Goal: Feedback & Contribution: Contribute content

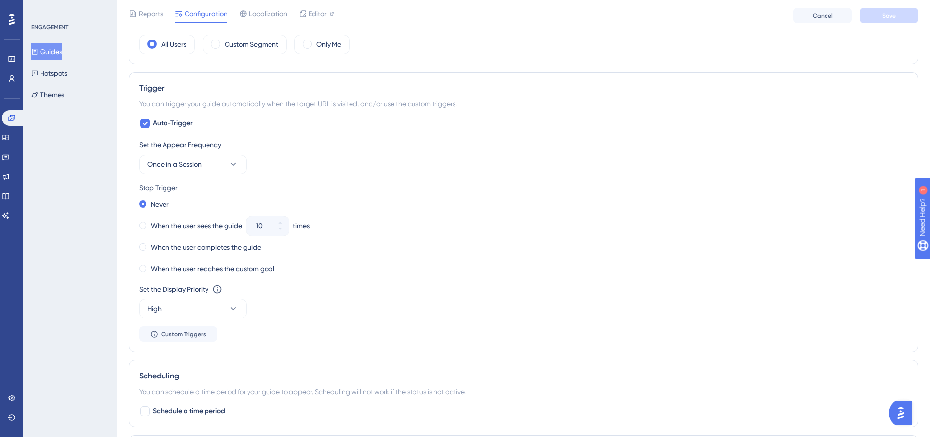
scroll to position [390, 0]
click at [197, 163] on div "✨ Save My Spot!✨" at bounding box center [469, 85] width 937 height 216
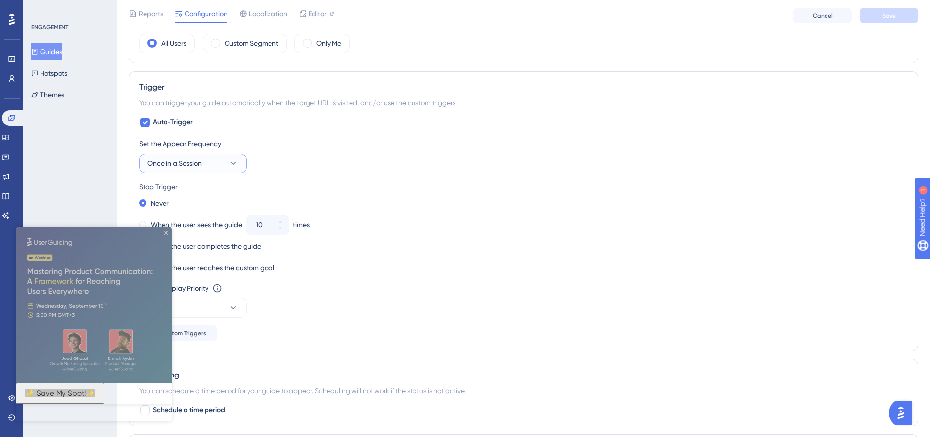
click at [218, 158] on button "Once in a Session" at bounding box center [192, 164] width 107 height 20
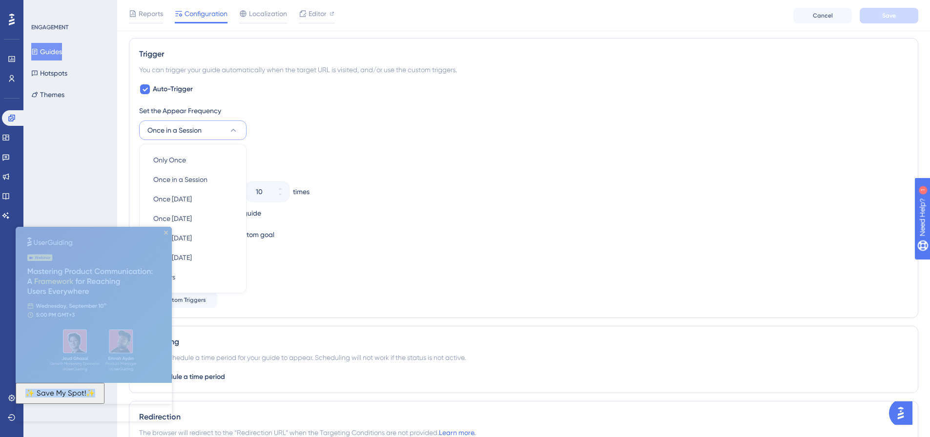
click at [165, 230] on img at bounding box center [94, 305] width 156 height 156
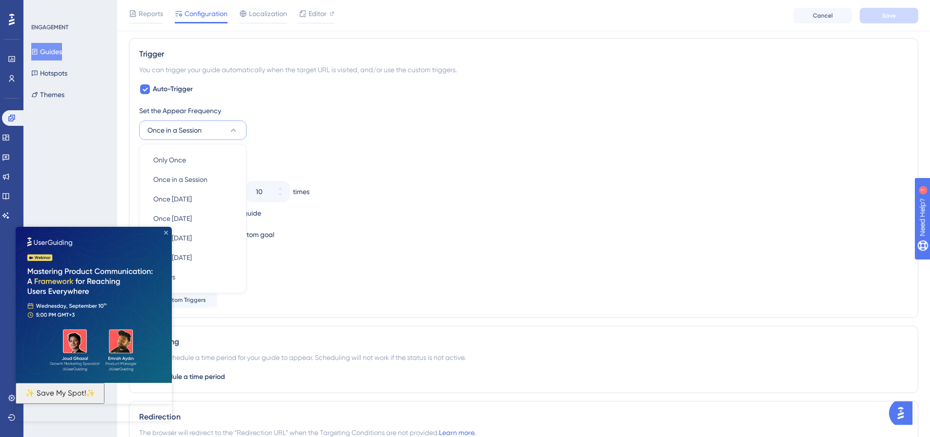
click at [165, 231] on icon "Close Preview" at bounding box center [166, 233] width 4 height 4
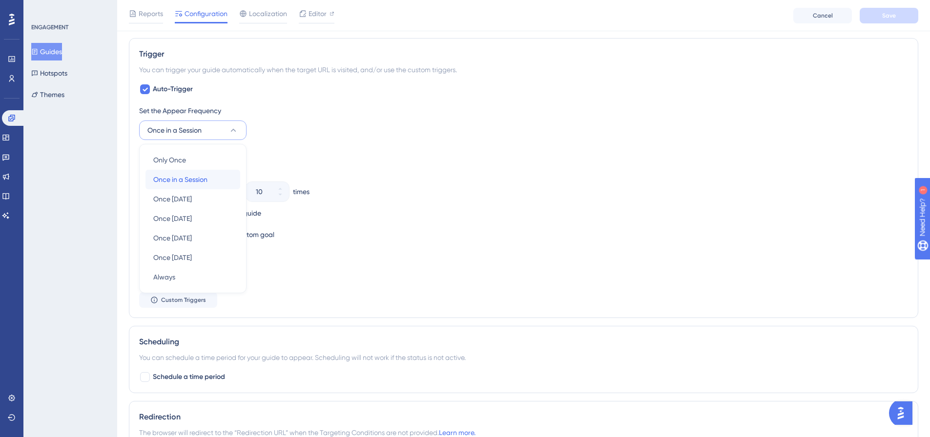
click at [203, 181] on span "Once in a Session" at bounding box center [180, 180] width 54 height 12
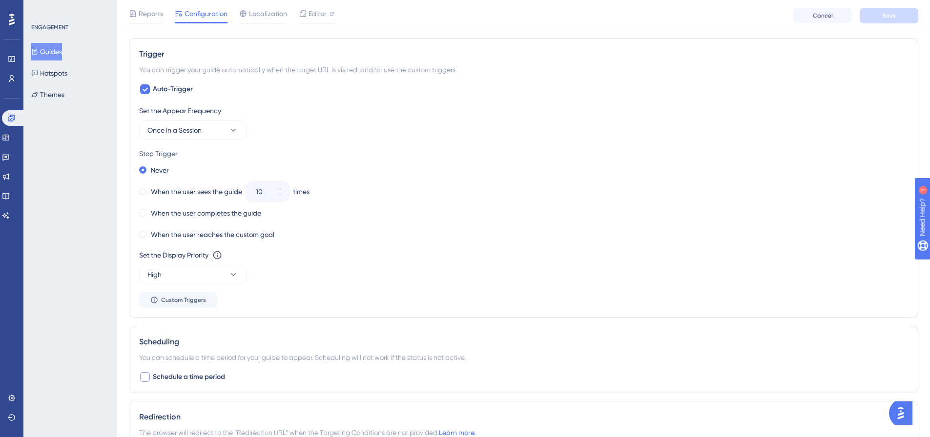
click at [201, 377] on span "Schedule a time period" at bounding box center [189, 377] width 72 height 12
checkbox input "true"
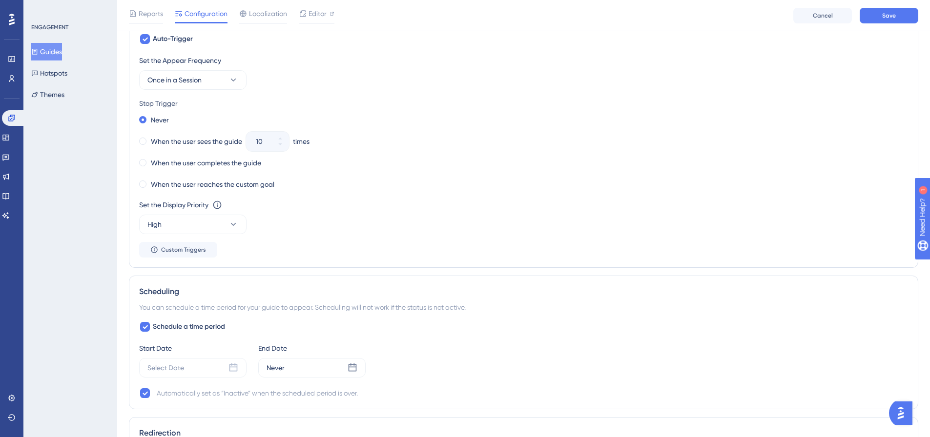
scroll to position [521, 0]
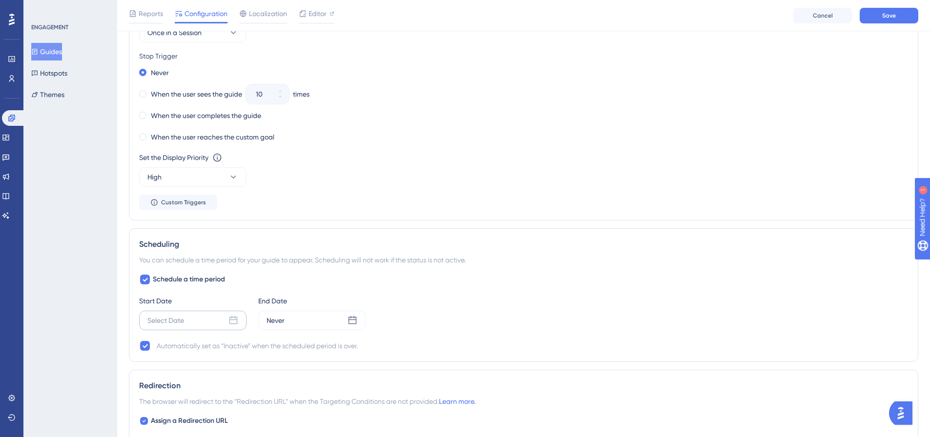
click at [233, 322] on icon at bounding box center [233, 321] width 10 height 10
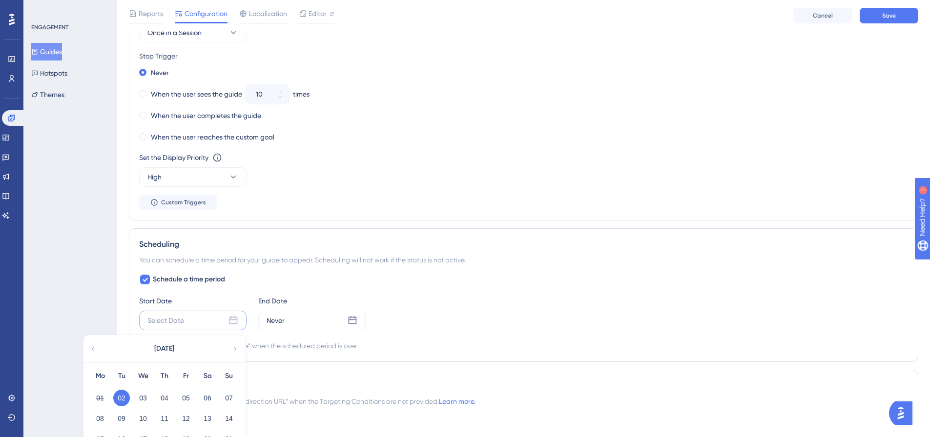
click at [120, 398] on button "02" at bounding box center [121, 398] width 17 height 17
click at [120, 395] on button "02" at bounding box center [121, 398] width 17 height 17
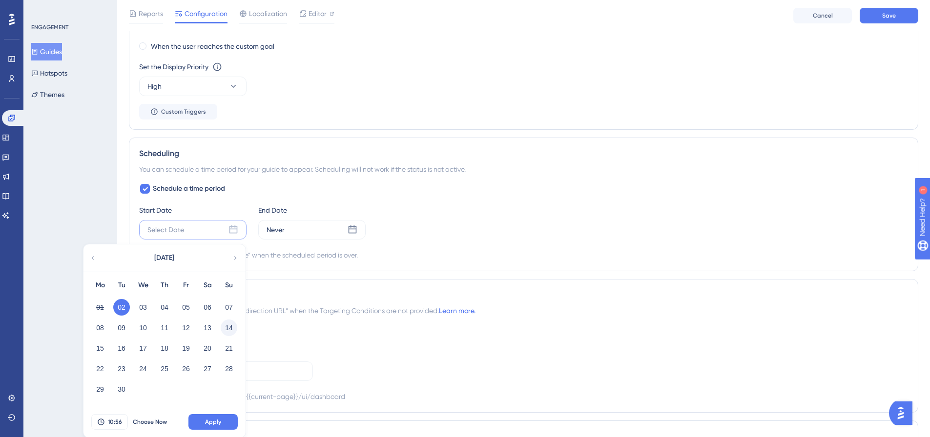
scroll to position [619, 0]
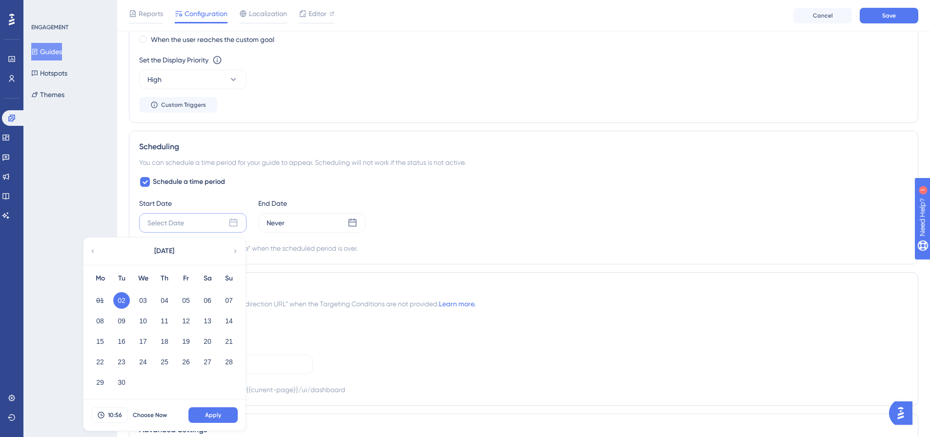
click at [122, 301] on button "02" at bounding box center [121, 300] width 17 height 17
click at [216, 414] on span "Apply" at bounding box center [213, 415] width 16 height 8
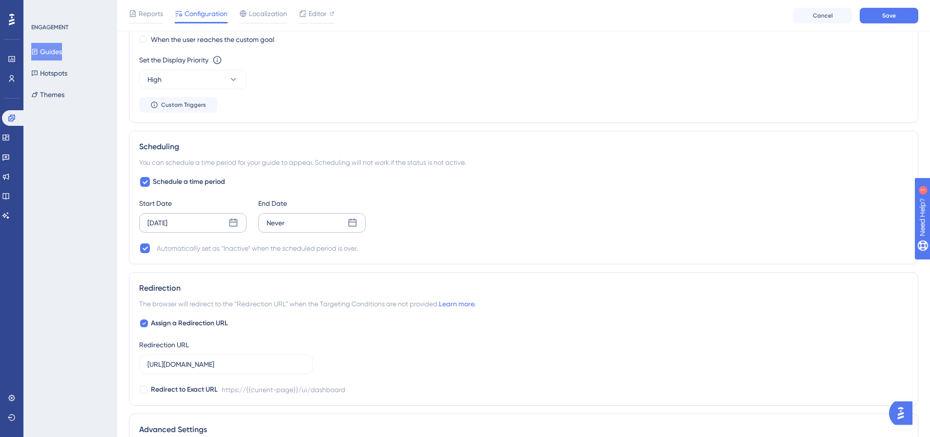
click at [318, 222] on div "Never" at bounding box center [311, 223] width 107 height 20
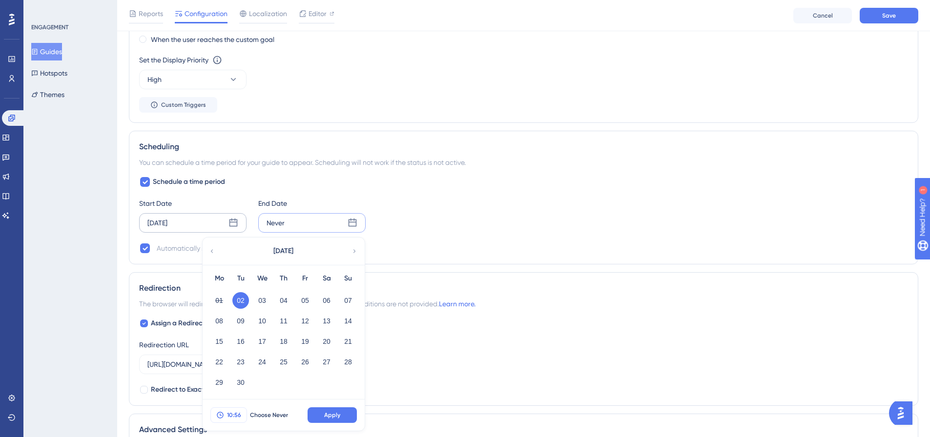
click at [231, 416] on span "10:56" at bounding box center [234, 415] width 14 height 8
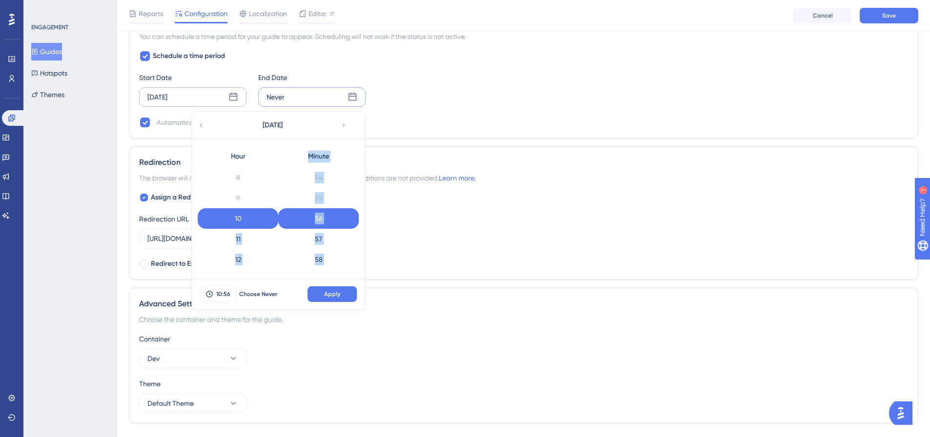
scroll to position [387, 0]
drag, startPoint x: 238, startPoint y: 218, endPoint x: 239, endPoint y: 279, distance: 61.5
click at [239, 279] on div "[DATE] Hour 0 1 2 3 4 5 6 7 8 9 10 11 12 13 14 15 16 17 18 19 20 21 22 23 Minut…" at bounding box center [278, 210] width 174 height 199
click at [234, 259] on div "23" at bounding box center [238, 260] width 81 height 20
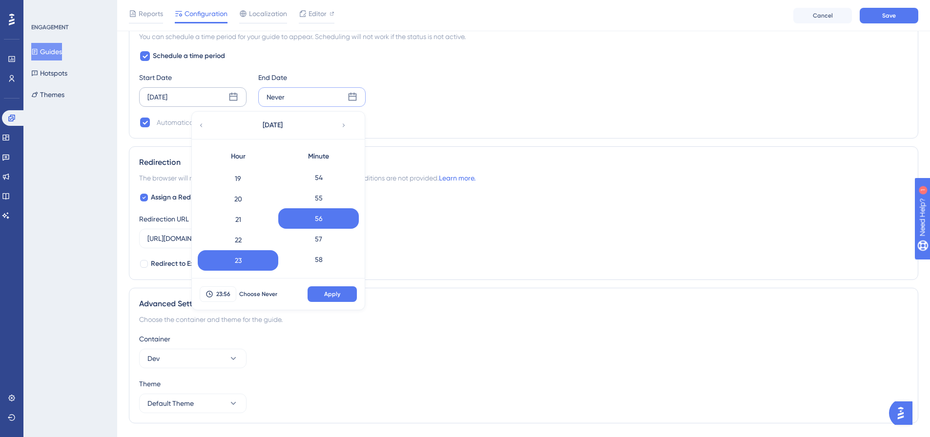
scroll to position [770, 0]
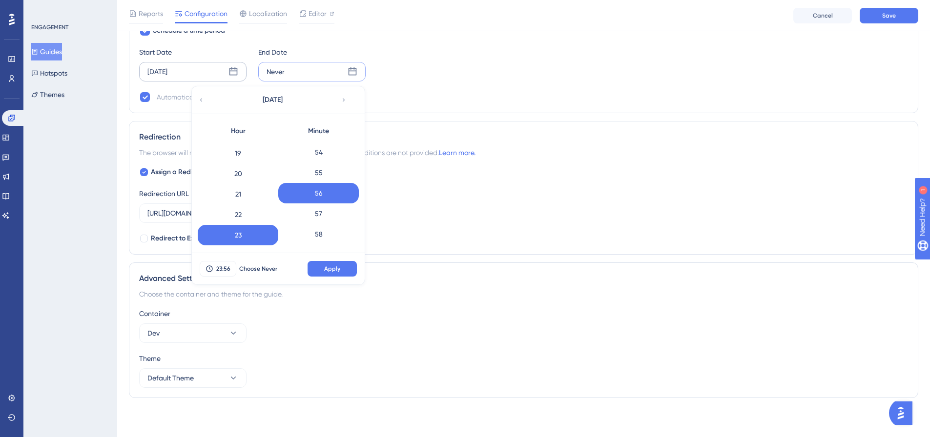
click at [303, 193] on div "56" at bounding box center [318, 193] width 81 height 20
click at [312, 236] on div "58" at bounding box center [318, 234] width 81 height 20
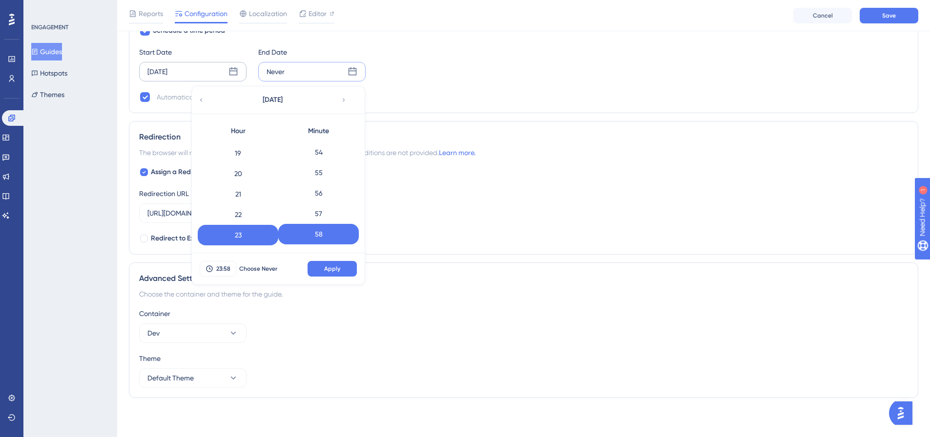
scroll to position [1125, 0]
click at [328, 235] on div "59" at bounding box center [318, 235] width 81 height 20
click at [325, 267] on span "Apply" at bounding box center [332, 269] width 16 height 8
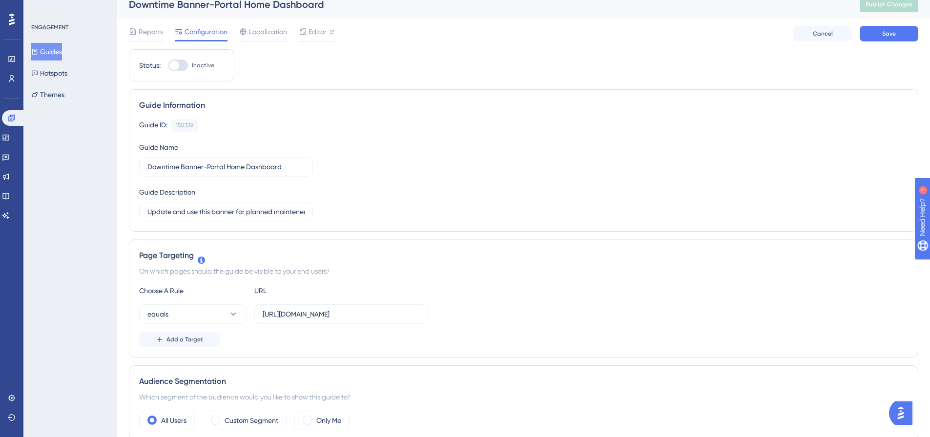
scroll to position [0, 0]
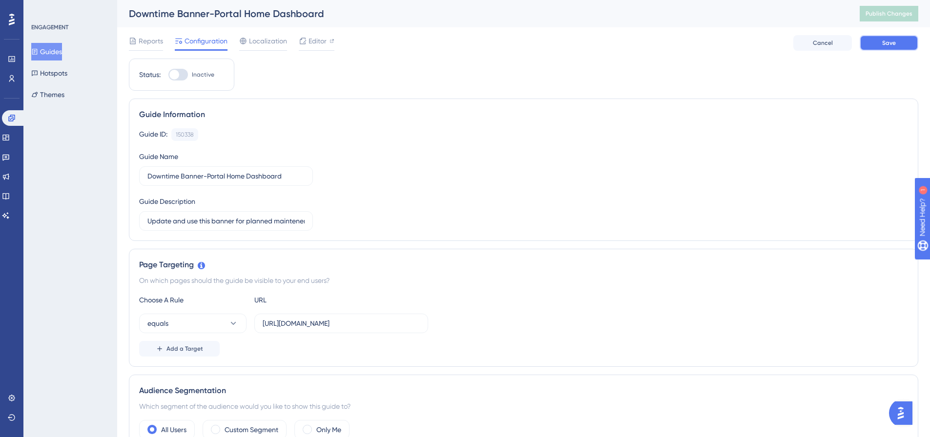
click at [878, 40] on button "Save" at bounding box center [888, 43] width 59 height 16
click at [182, 76] on div at bounding box center [178, 75] width 20 height 12
click at [168, 75] on input "Inactive" at bounding box center [168, 75] width 0 height 0
checkbox input "true"
click at [871, 48] on button "Save" at bounding box center [888, 43] width 59 height 16
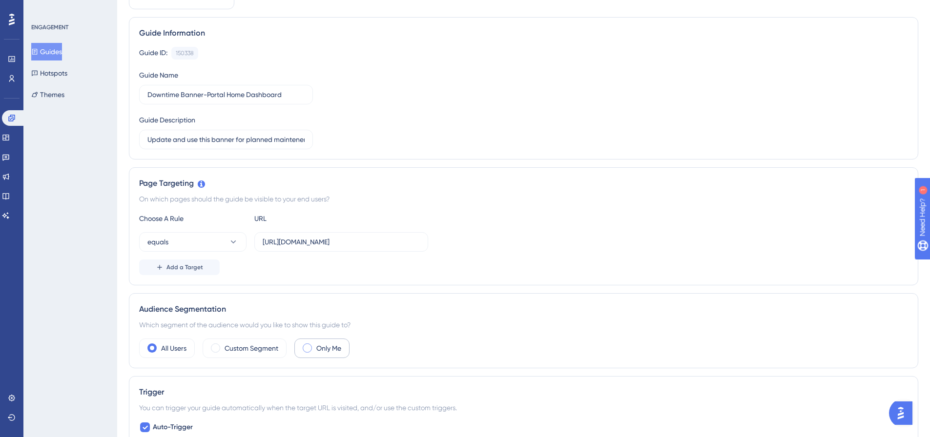
scroll to position [195, 0]
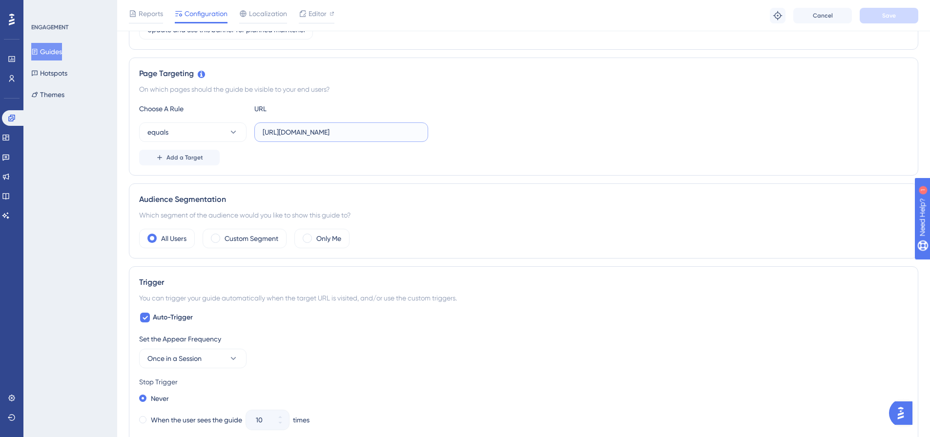
click at [328, 134] on input "[URL][DOMAIN_NAME]" at bounding box center [341, 132] width 157 height 11
drag, startPoint x: 357, startPoint y: 135, endPoint x: 421, endPoint y: 136, distance: 63.9
click at [424, 133] on label "[URL][DOMAIN_NAME]" at bounding box center [341, 132] width 174 height 20
click at [326, 180] on div "Status: Active Guide Information Guide ID: 150338 Copy Guide Name Downtime Bann…" at bounding box center [523, 424] width 789 height 1114
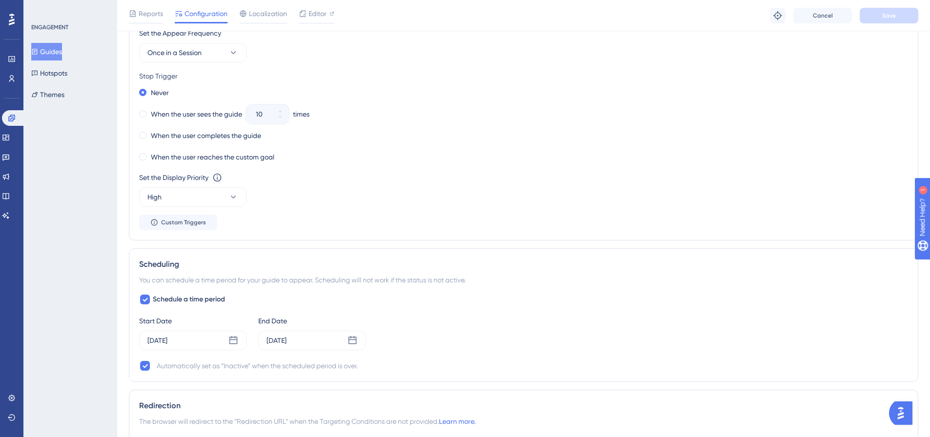
scroll to position [634, 0]
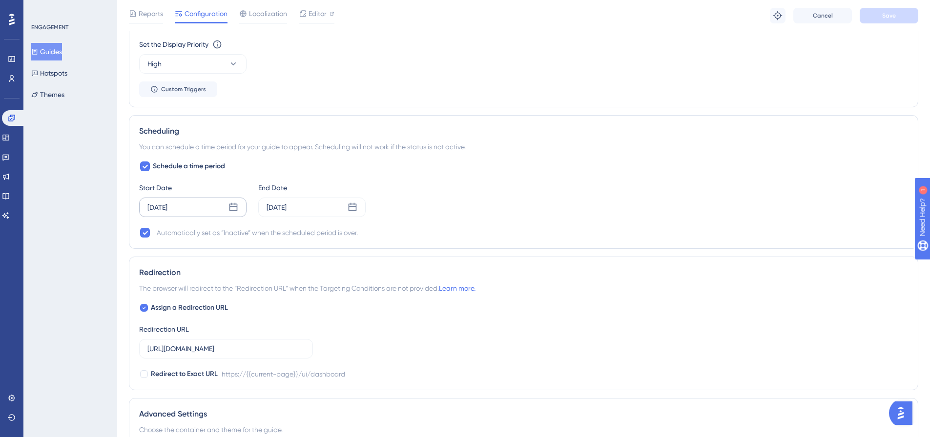
click at [167, 208] on div "[DATE]" at bounding box center [157, 208] width 20 height 12
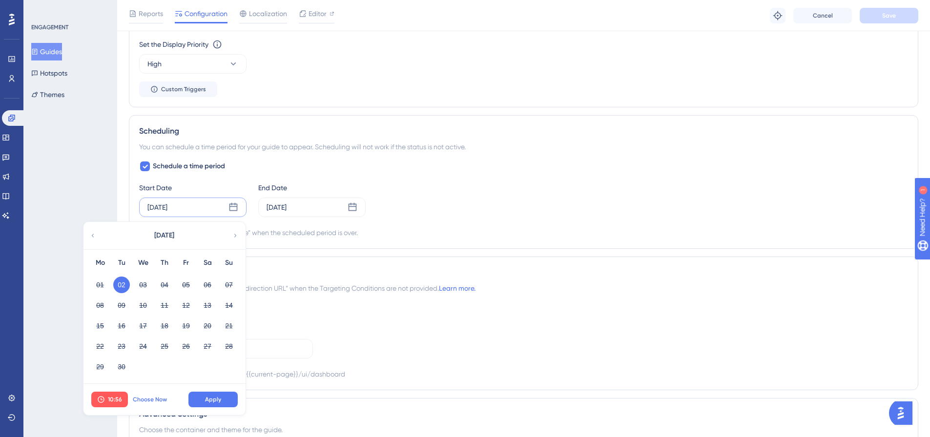
click at [143, 398] on span "Choose Now" at bounding box center [150, 400] width 34 height 8
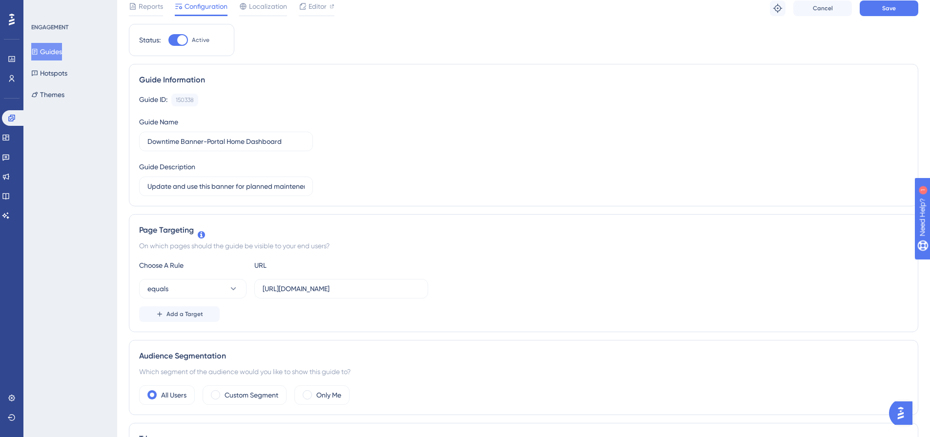
scroll to position [0, 0]
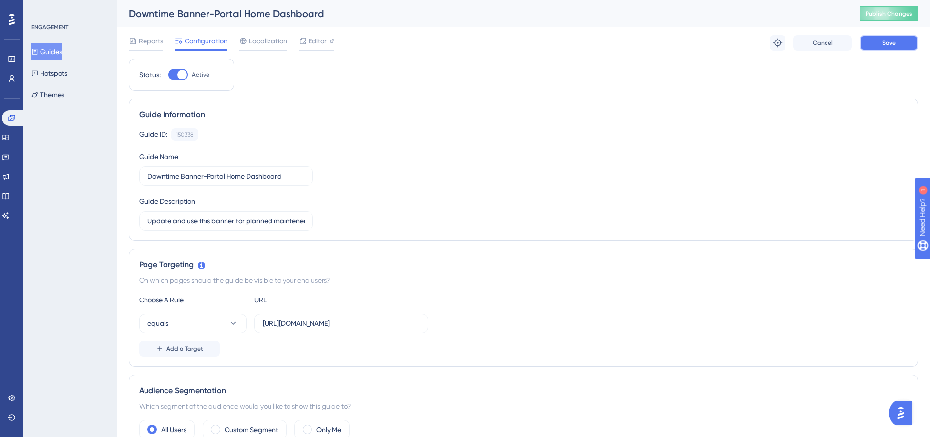
click at [891, 42] on span "Save" at bounding box center [889, 43] width 14 height 8
click at [274, 41] on span "Localization" at bounding box center [268, 41] width 38 height 12
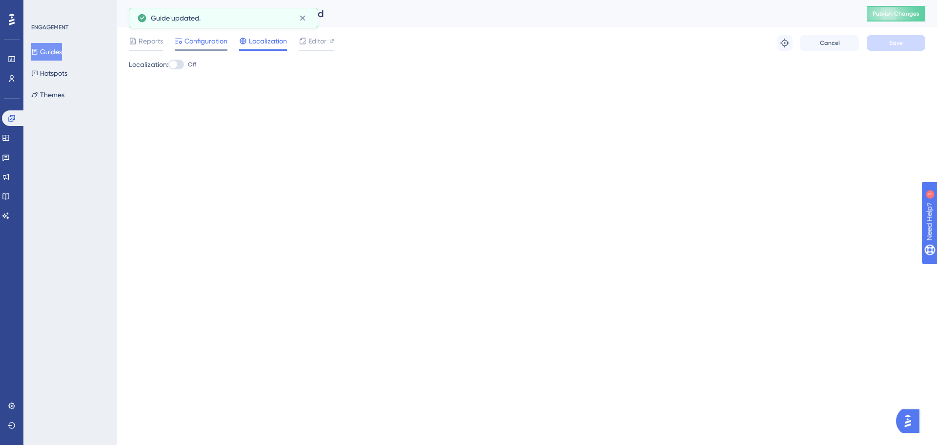
click at [212, 46] on span "Configuration" at bounding box center [205, 41] width 43 height 12
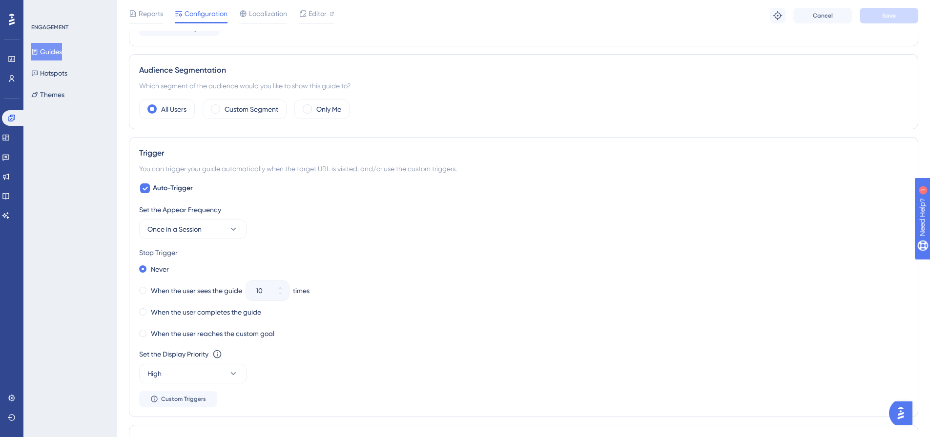
scroll to position [390, 0]
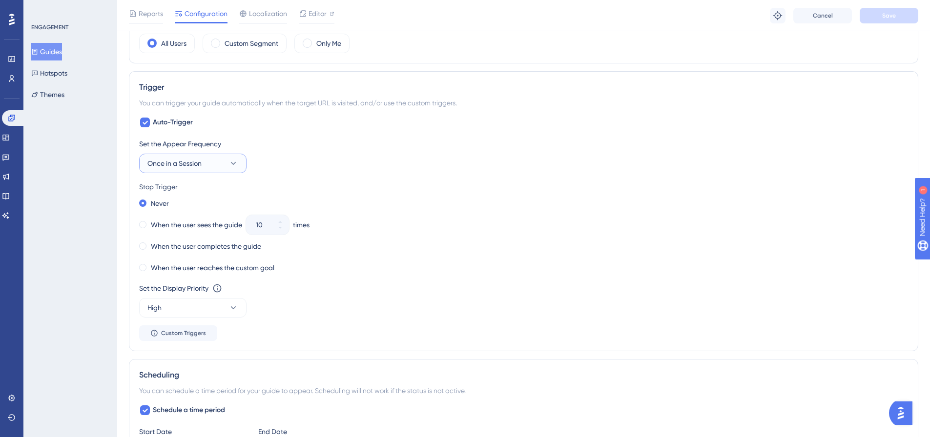
click at [194, 162] on span "Once in a Session" at bounding box center [174, 164] width 54 height 12
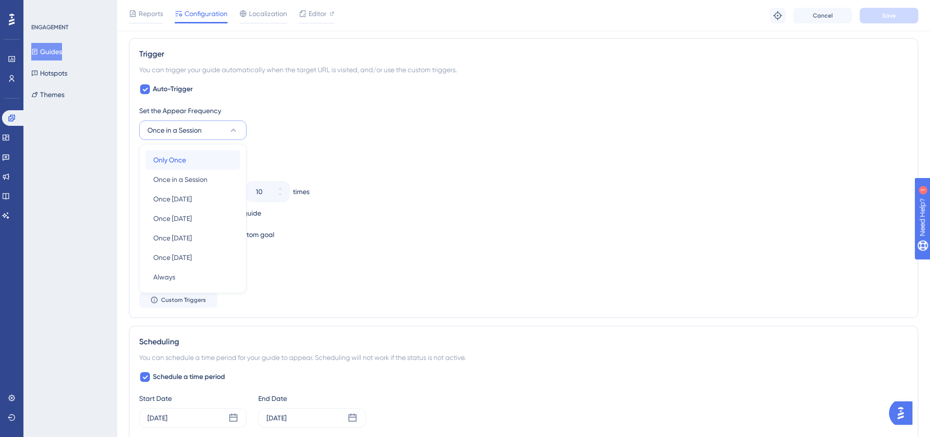
click at [194, 160] on div "Only Once Only Once" at bounding box center [192, 160] width 79 height 20
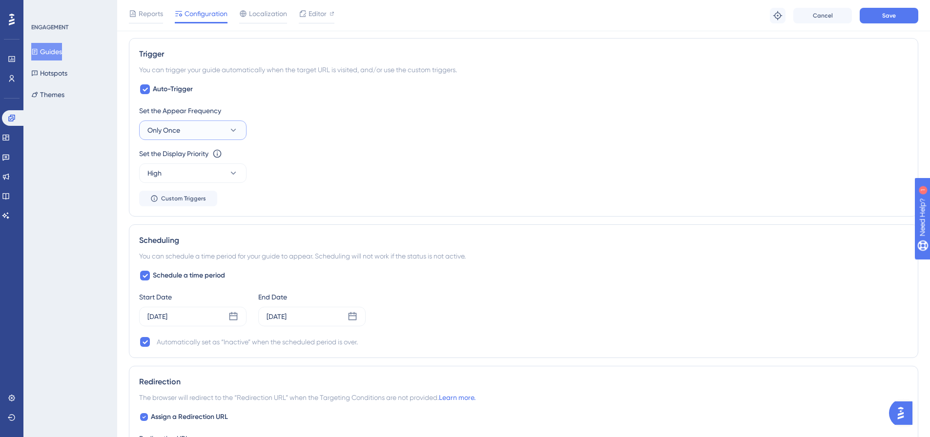
click at [214, 127] on button "Only Once" at bounding box center [192, 131] width 107 height 20
click at [174, 184] on span "Once in a Session" at bounding box center [180, 180] width 54 height 12
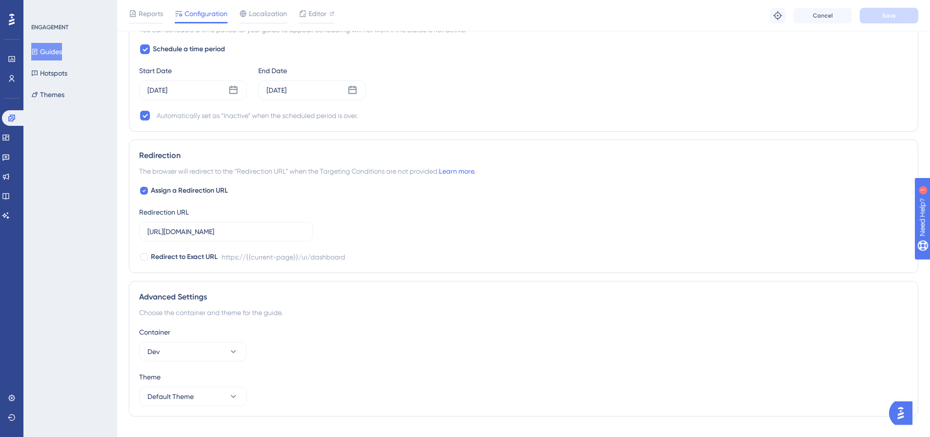
scroll to position [770, 0]
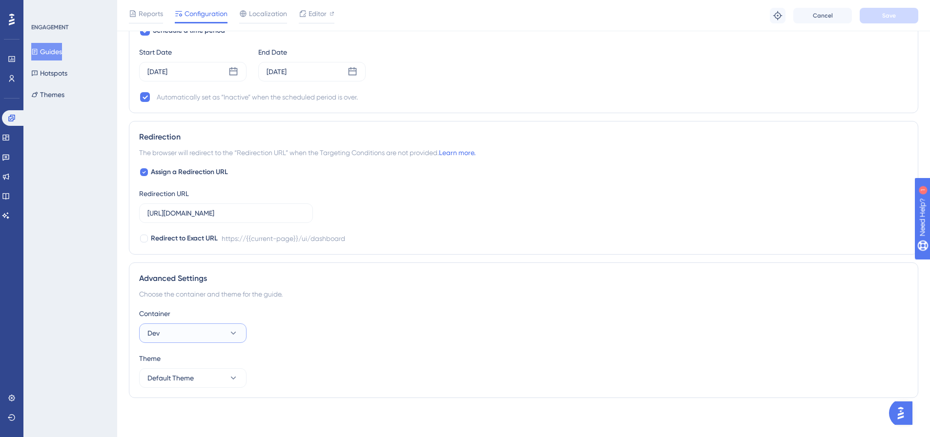
click at [207, 337] on button "Dev" at bounding box center [192, 334] width 107 height 20
click at [374, 330] on div "Container Dev Production Production [PERSON_NAME]" at bounding box center [523, 325] width 769 height 35
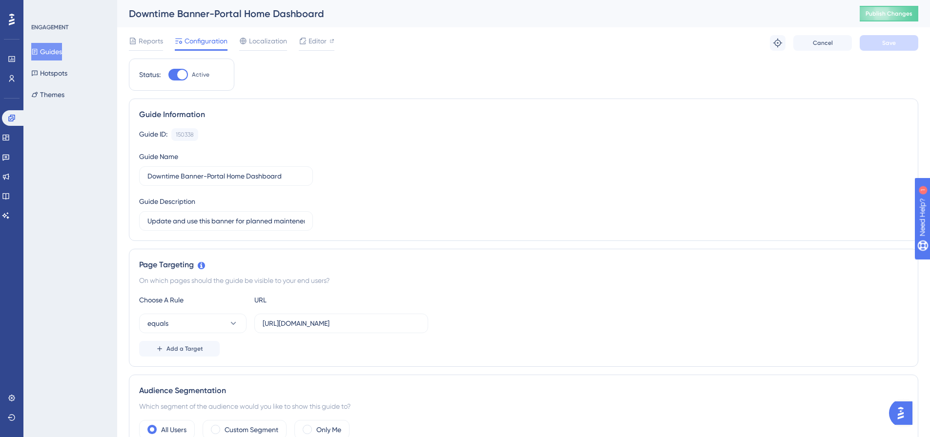
scroll to position [49, 0]
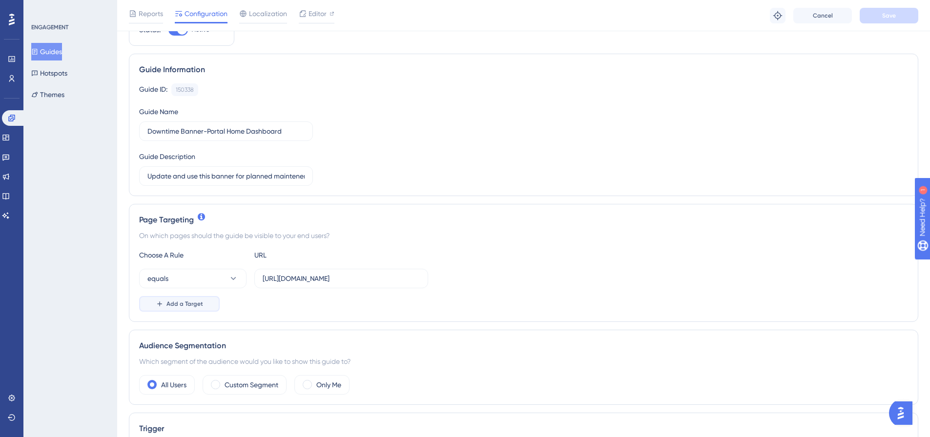
click at [182, 309] on button "Add a Target" at bounding box center [179, 304] width 81 height 16
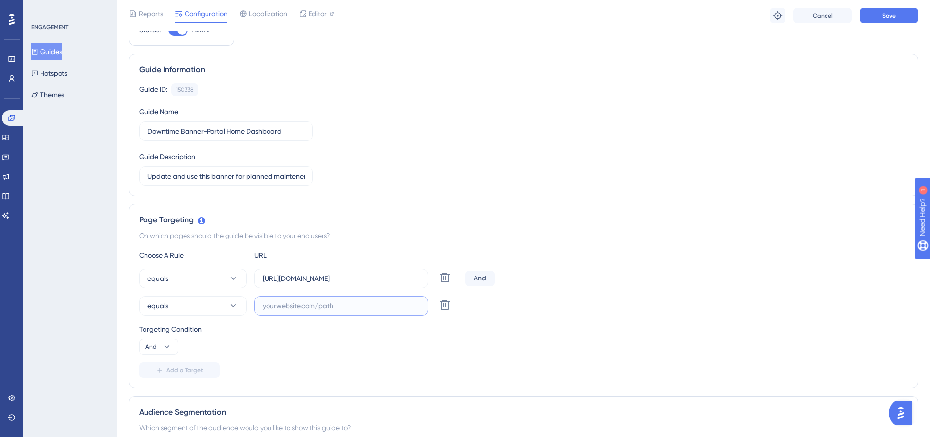
click at [296, 308] on input "text" at bounding box center [341, 306] width 157 height 11
click at [380, 282] on input "[URL][DOMAIN_NAME]" at bounding box center [341, 278] width 157 height 11
click at [380, 281] on input "[URL][DOMAIN_NAME]" at bounding box center [341, 278] width 157 height 11
click at [330, 301] on input "text" at bounding box center [341, 306] width 157 height 11
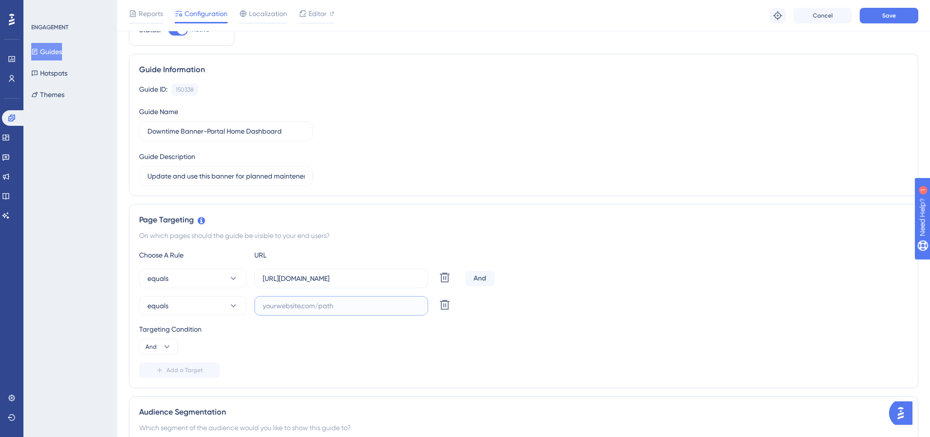
paste input "[URL][DOMAIN_NAME]"
click at [325, 306] on input "[URL][DOMAIN_NAME]" at bounding box center [341, 306] width 157 height 11
click at [479, 280] on div "And" at bounding box center [479, 279] width 29 height 16
click at [171, 346] on icon at bounding box center [167, 347] width 10 height 10
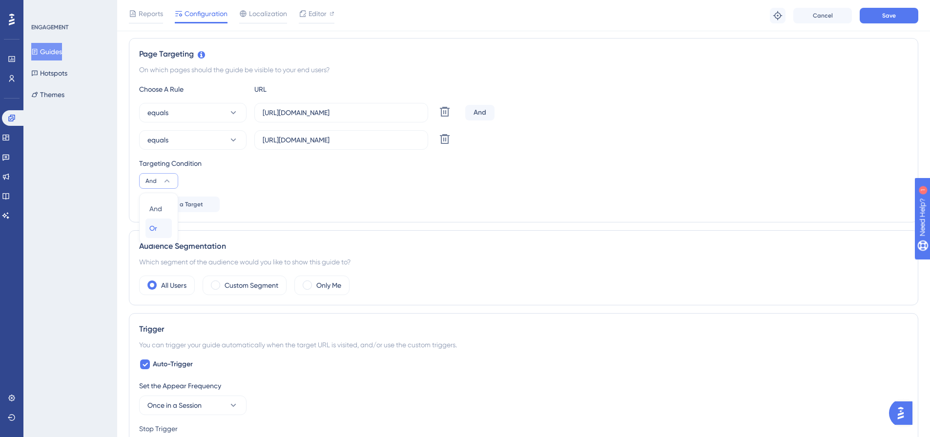
click at [163, 227] on div "Or Or" at bounding box center [158, 229] width 19 height 20
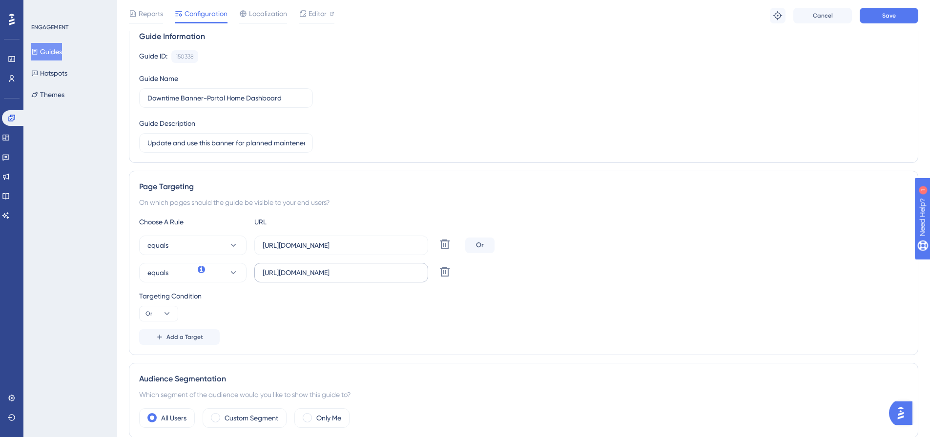
scroll to position [68, 0]
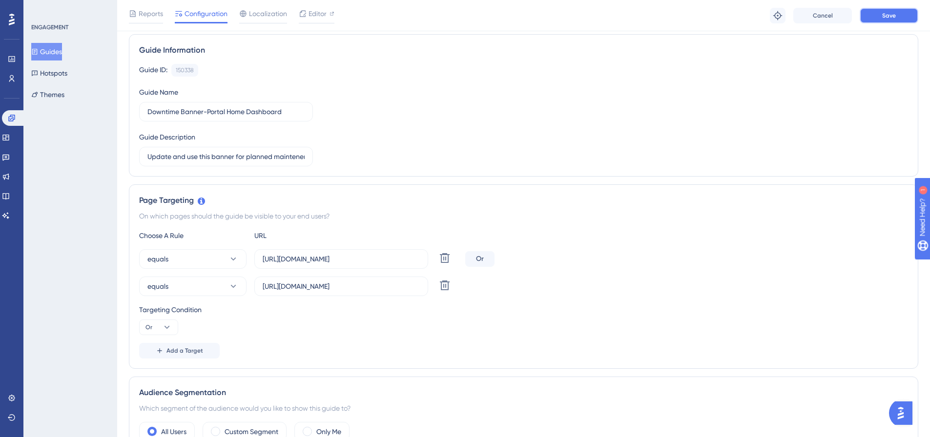
click at [874, 22] on button "Save" at bounding box center [888, 16] width 59 height 16
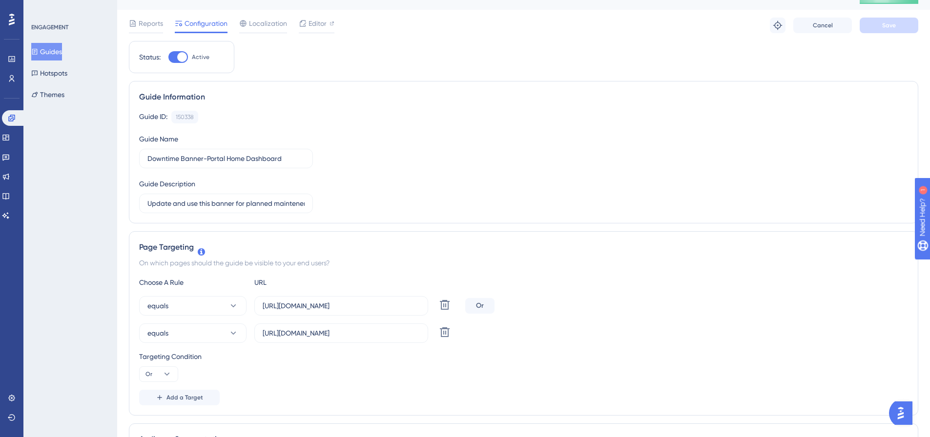
scroll to position [0, 0]
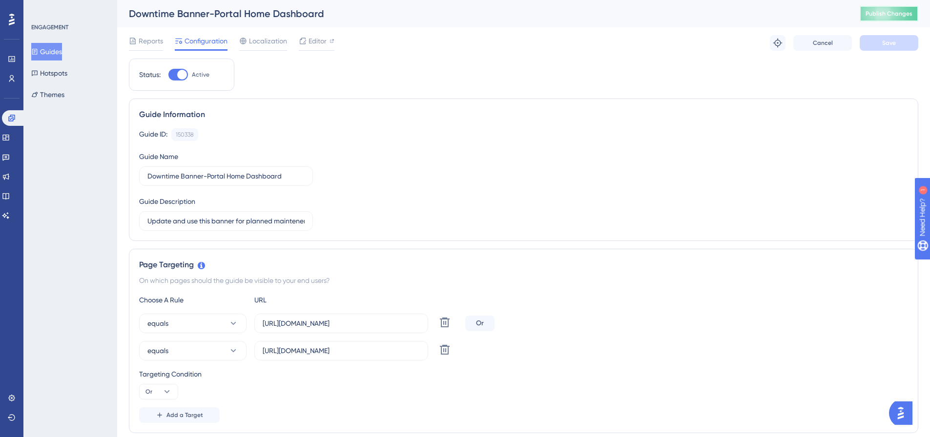
click at [885, 18] on button "Publish Changes" at bounding box center [888, 14] width 59 height 16
click at [320, 353] on input "[URL][DOMAIN_NAME]" at bounding box center [341, 350] width 157 height 11
type input "[URL][DOMAIN_NAME]"
click at [891, 42] on span "Save" at bounding box center [889, 43] width 14 height 8
click at [890, 16] on span "Publish Changes" at bounding box center [888, 14] width 47 height 8
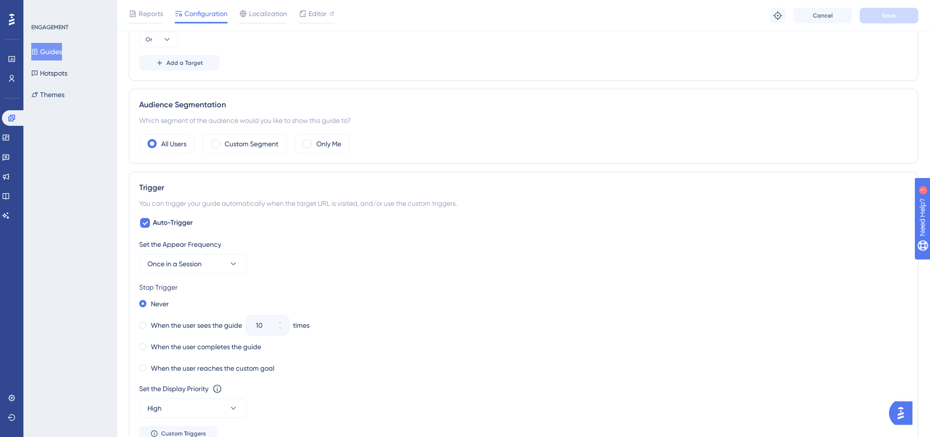
scroll to position [439, 0]
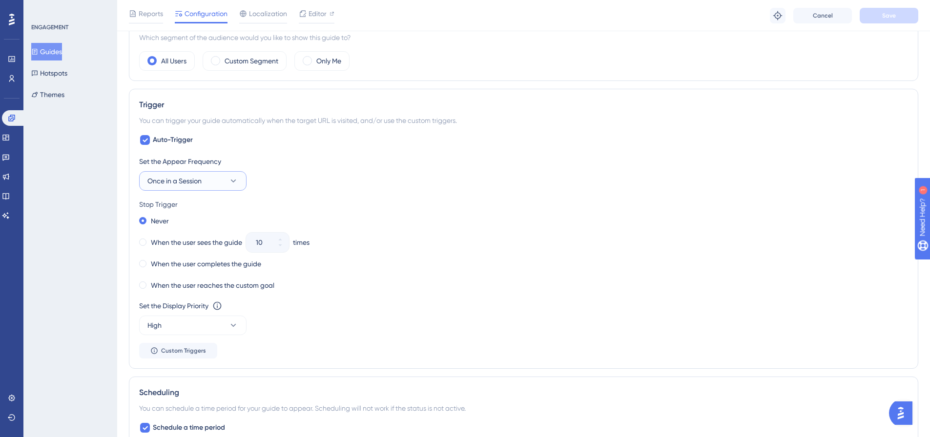
click at [211, 182] on button "Once in a Session" at bounding box center [192, 181] width 107 height 20
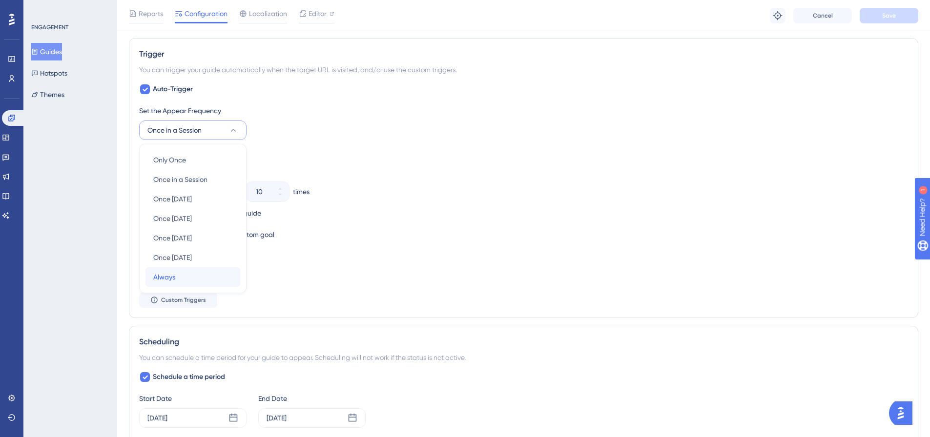
click at [188, 276] on div "Always Always" at bounding box center [192, 277] width 79 height 20
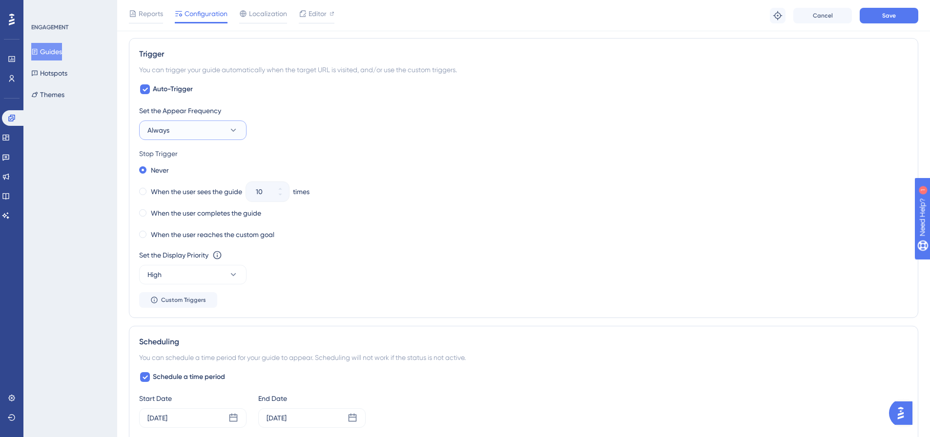
click at [180, 137] on button "Always" at bounding box center [192, 131] width 107 height 20
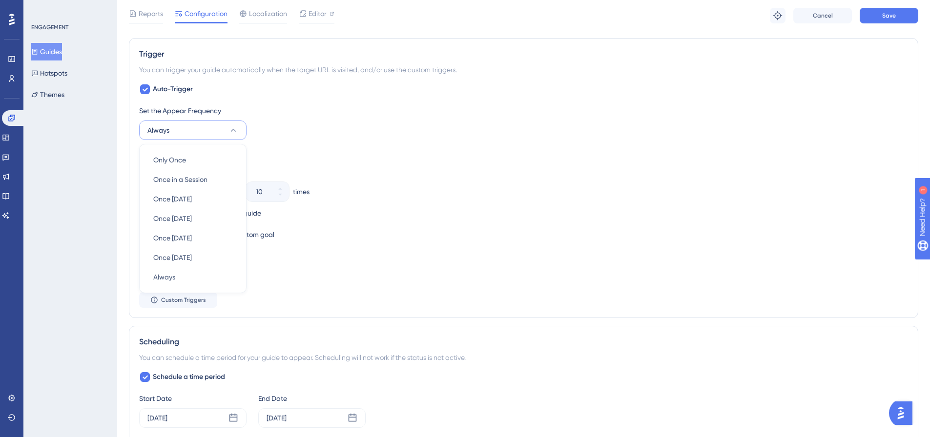
click at [466, 256] on div "Set the Display Priority This option will set the display priority between auto…" at bounding box center [523, 255] width 769 height 12
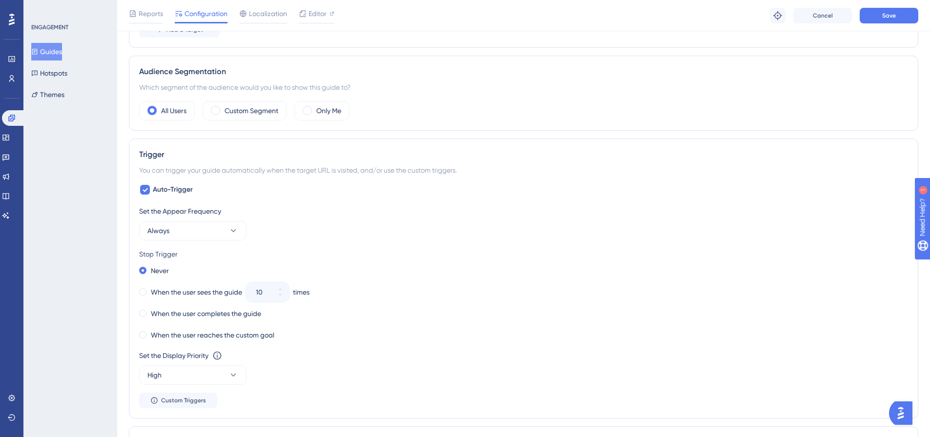
scroll to position [390, 0]
click at [205, 402] on button "Custom Triggers" at bounding box center [178, 400] width 78 height 16
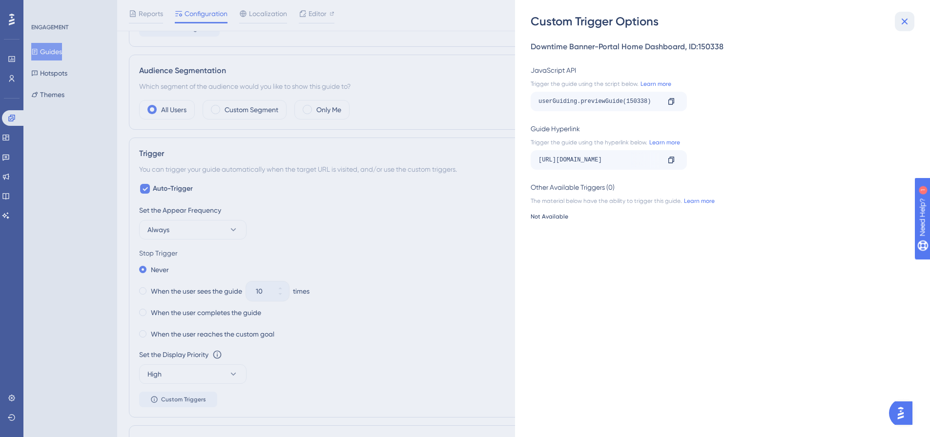
click at [903, 20] on icon at bounding box center [904, 22] width 12 height 12
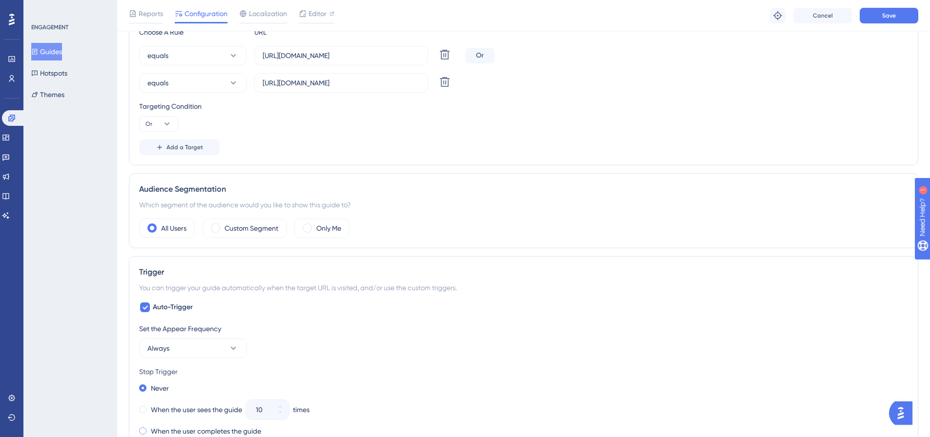
scroll to position [342, 0]
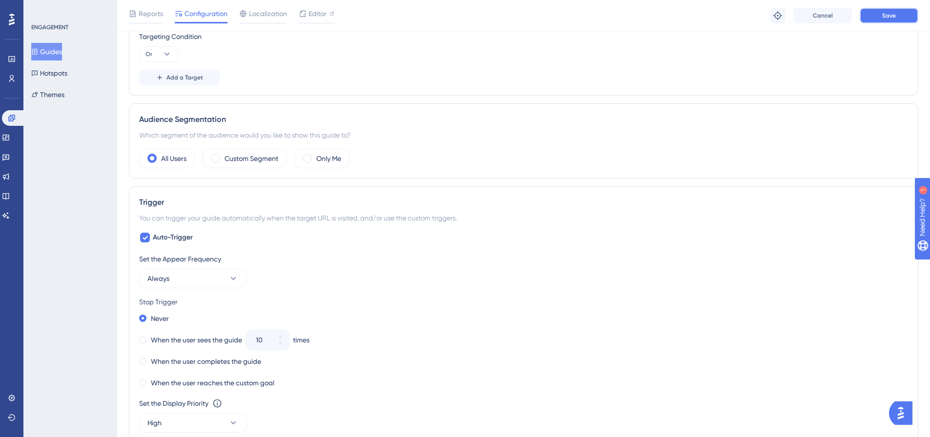
click at [891, 14] on span "Save" at bounding box center [889, 16] width 14 height 8
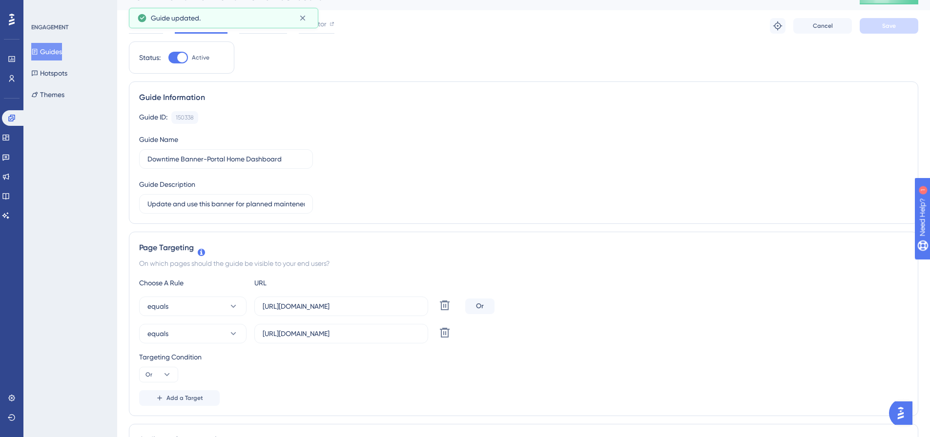
scroll to position [0, 0]
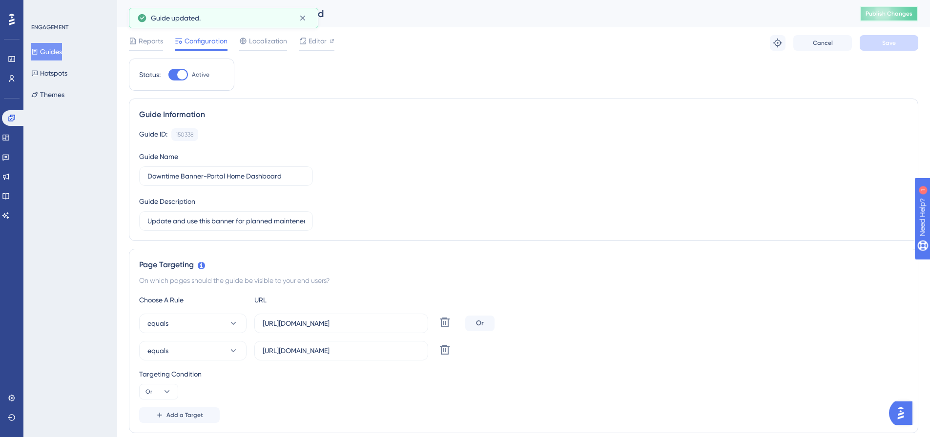
click at [880, 12] on span "Publish Changes" at bounding box center [888, 14] width 47 height 8
click at [10, 174] on link at bounding box center [6, 177] width 8 height 16
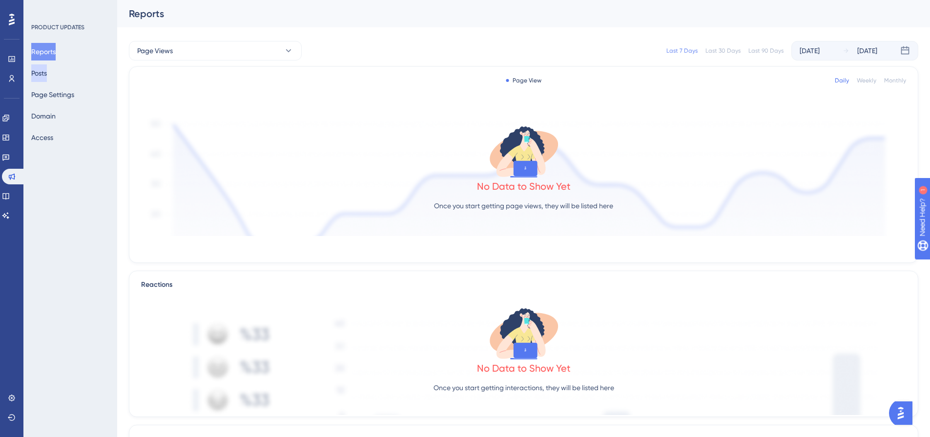
click at [47, 74] on button "Posts" at bounding box center [39, 73] width 16 height 18
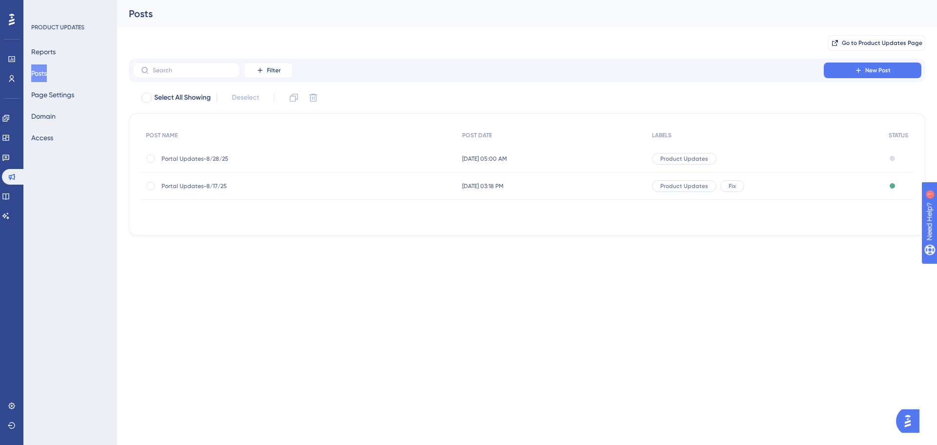
click at [195, 156] on span "Portal Updates-8/28/25" at bounding box center [240, 159] width 156 height 8
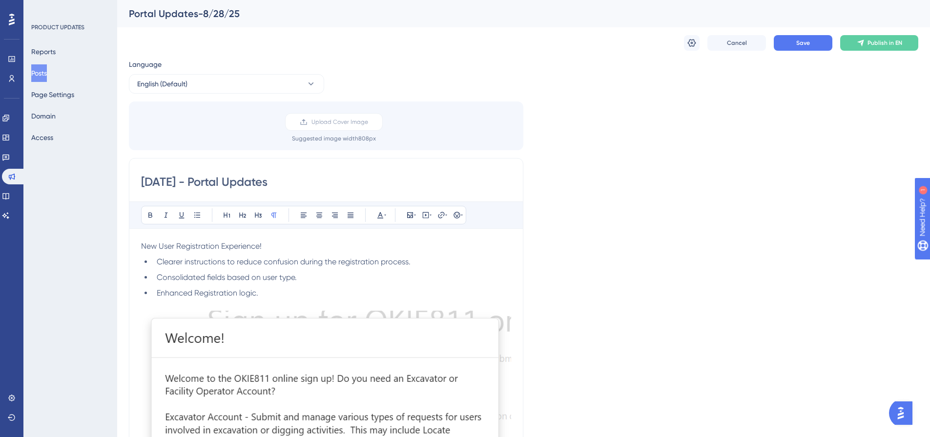
click at [166, 182] on input "[DATE] - Portal Updates" at bounding box center [326, 182] width 370 height 16
click at [47, 75] on button "Posts" at bounding box center [39, 73] width 16 height 18
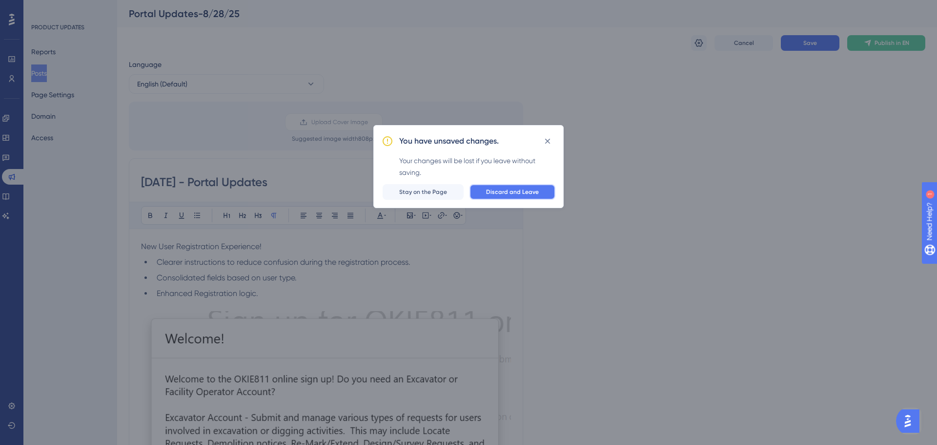
click at [493, 188] on span "Discard and Leave" at bounding box center [512, 192] width 53 height 8
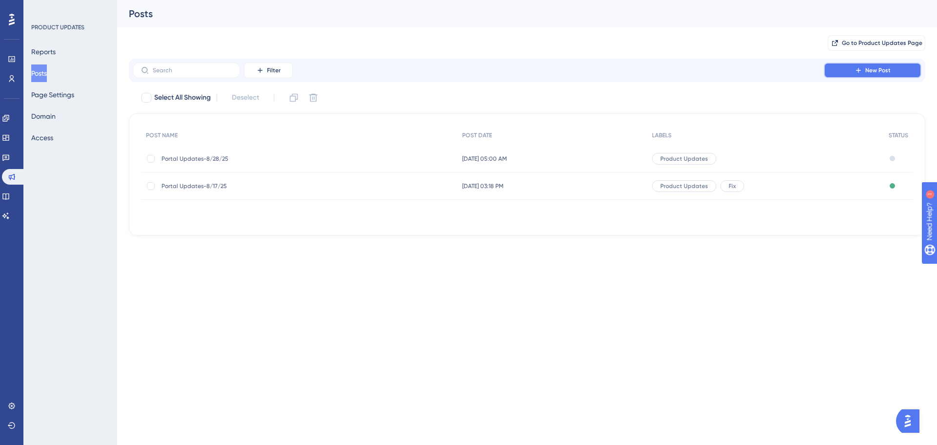
click at [859, 74] on icon at bounding box center [858, 70] width 8 height 8
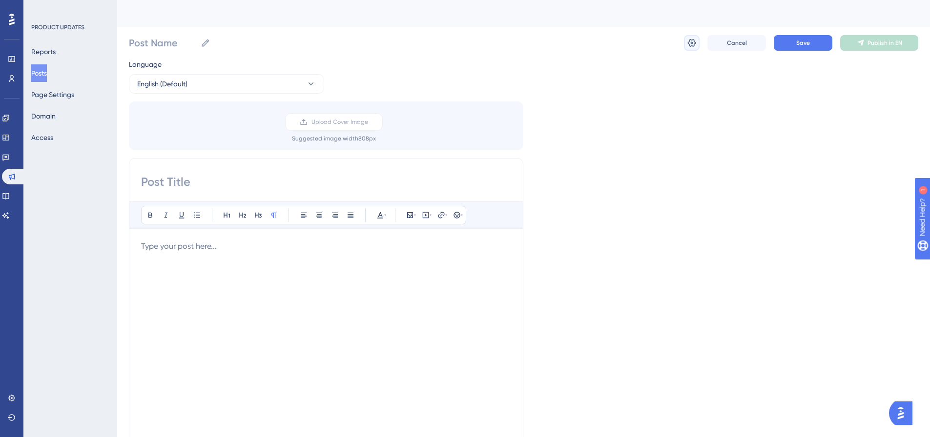
click at [695, 46] on icon at bounding box center [692, 43] width 10 height 10
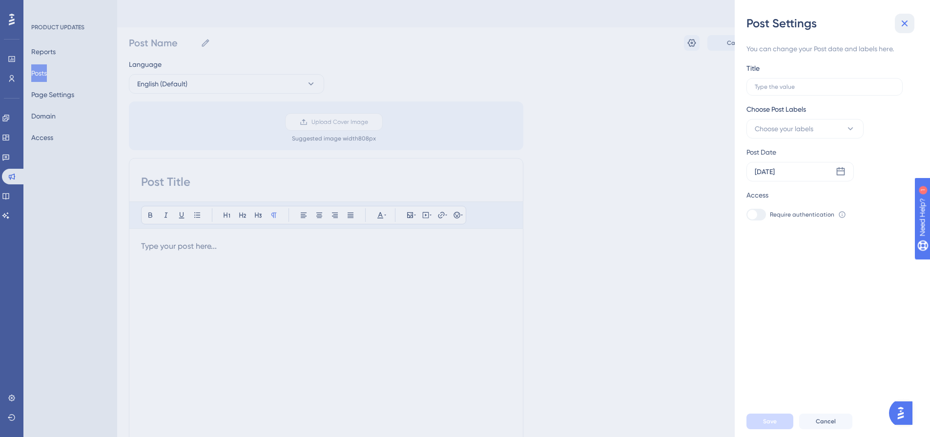
click at [903, 24] on icon at bounding box center [904, 23] width 6 height 6
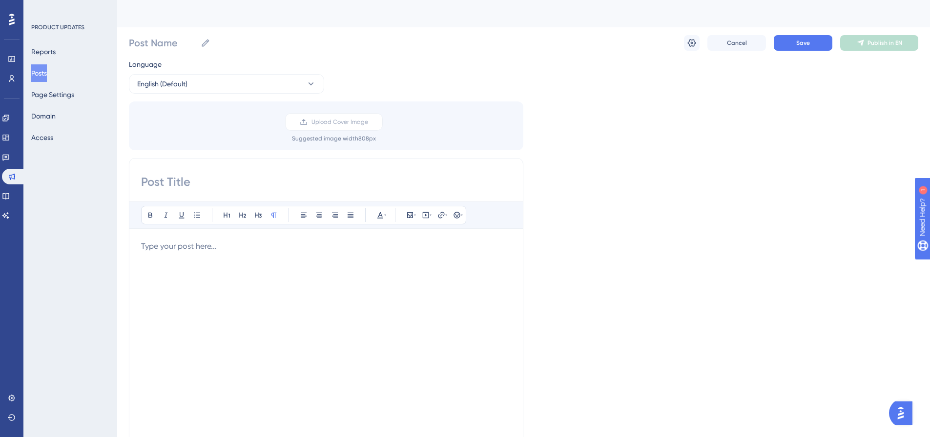
click at [47, 73] on button "Posts" at bounding box center [39, 73] width 16 height 18
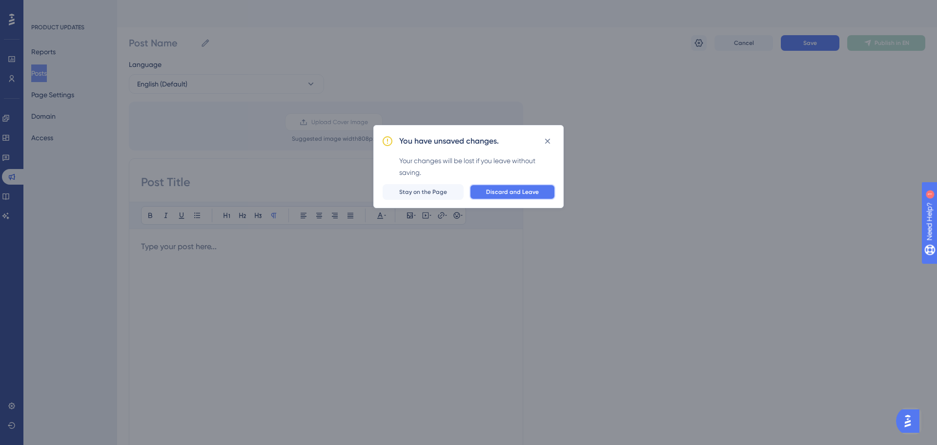
click at [488, 191] on span "Discard and Leave" at bounding box center [512, 192] width 53 height 8
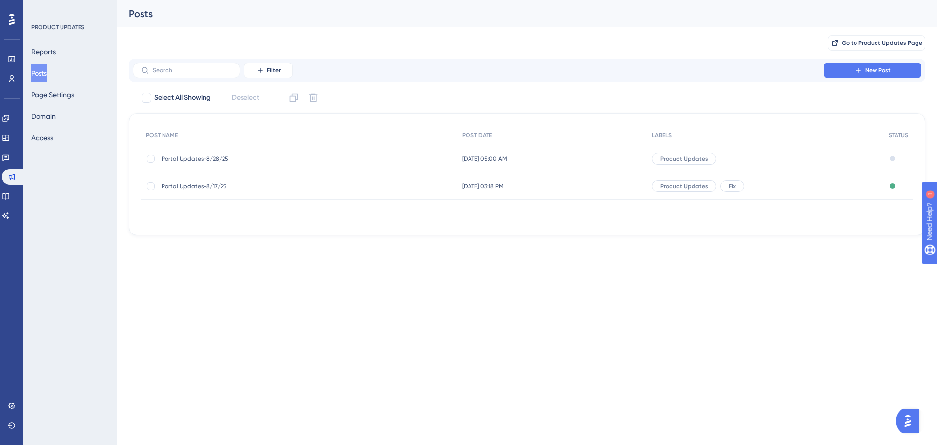
click at [203, 190] on div "Portal Updates-8/17/25 Portal Updates-8/17/25" at bounding box center [240, 185] width 156 height 27
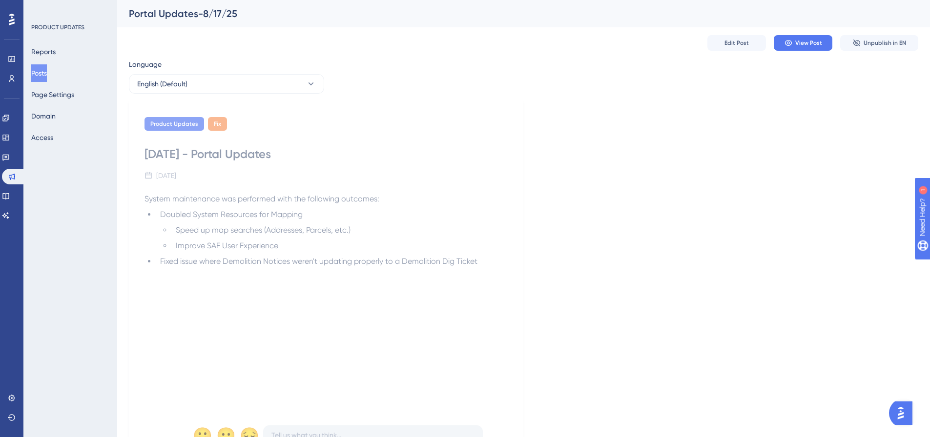
click at [252, 261] on span "Fixed issue where Demolition Notices weren't updating properly to a Demolition …" at bounding box center [318, 261] width 317 height 9
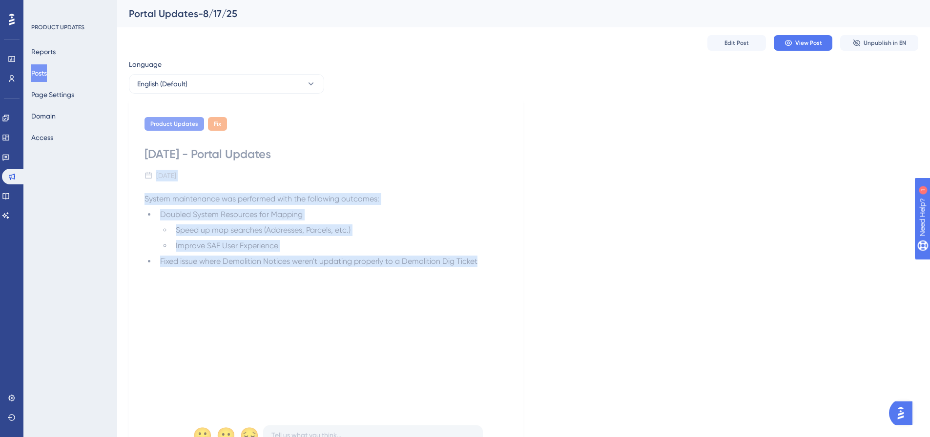
drag, startPoint x: 456, startPoint y: 256, endPoint x: 200, endPoint y: 173, distance: 268.8
click at [160, 171] on div "Product Updates Fix [DATE] - Portal Updates [DATE] System maintenance was perfo…" at bounding box center [326, 282] width 394 height 363
click at [40, 67] on button "Posts" at bounding box center [39, 73] width 16 height 18
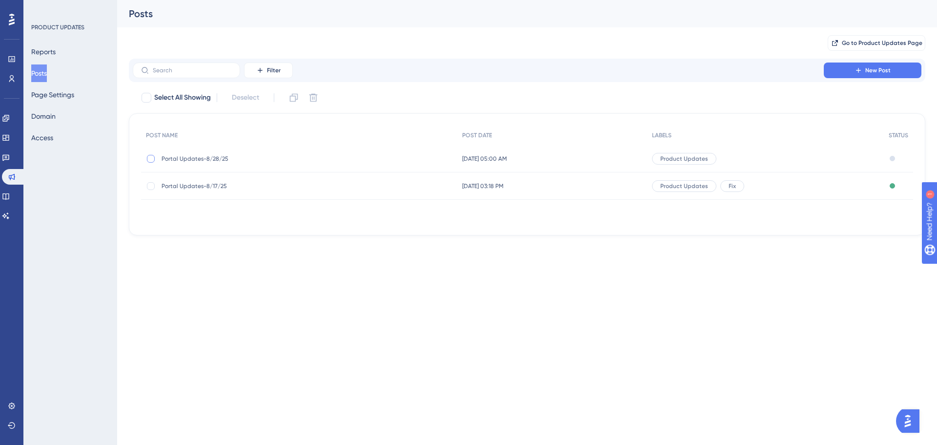
click at [152, 157] on div at bounding box center [151, 159] width 8 height 8
checkbox input "true"
click at [291, 99] on icon at bounding box center [294, 98] width 8 height 8
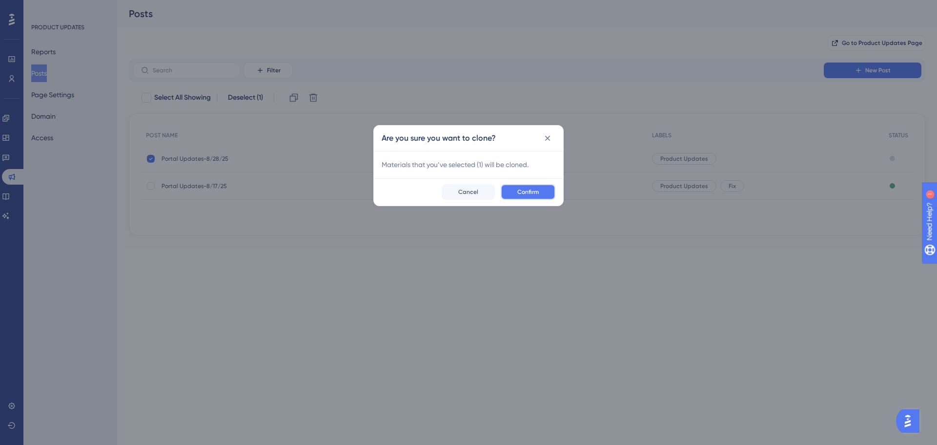
click at [506, 194] on button "Confirm" at bounding box center [528, 192] width 55 height 16
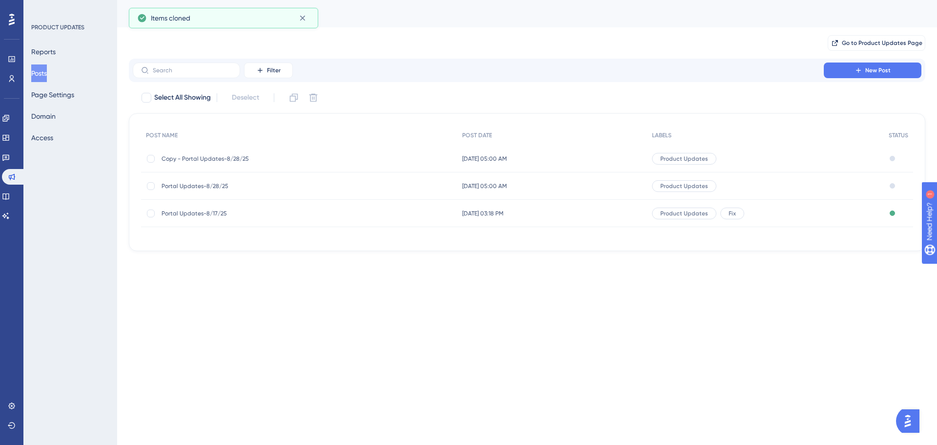
click at [215, 159] on span "Copy - Portal Updates-8/28/25" at bounding box center [240, 159] width 156 height 8
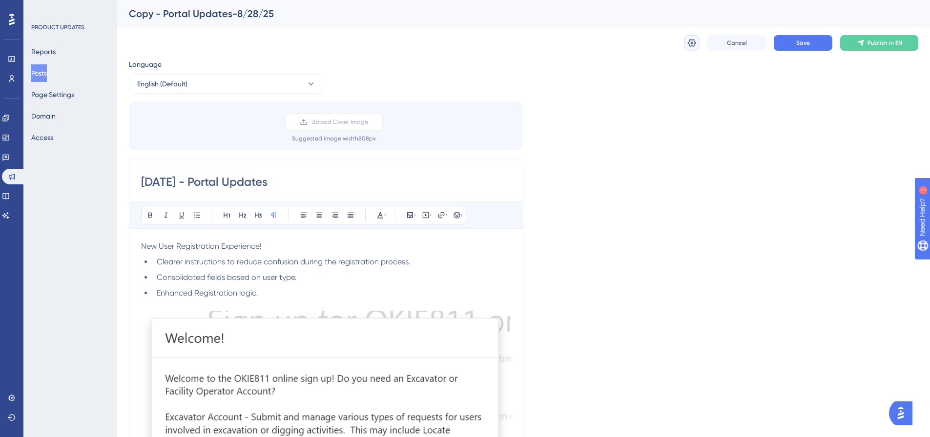
click at [685, 40] on button at bounding box center [692, 43] width 16 height 16
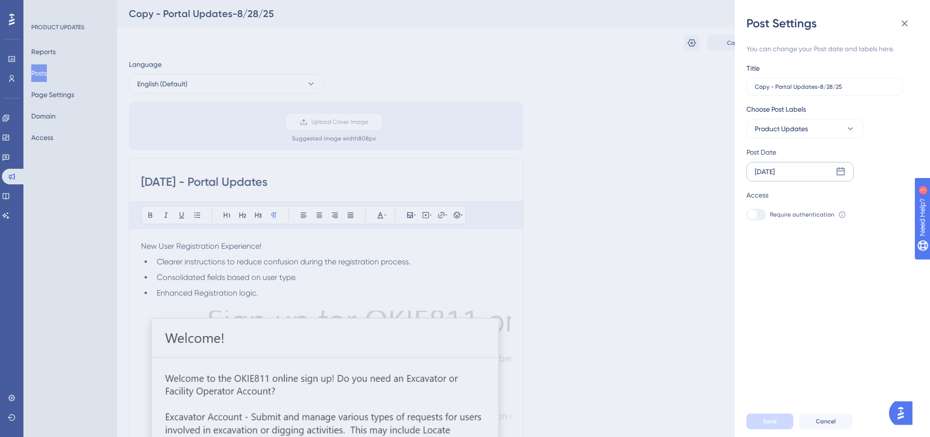
click at [803, 171] on div "[DATE]" at bounding box center [799, 172] width 107 height 20
click at [652, 177] on div "Post Settings You can change your Post date and labels here. Title Copy - Porta…" at bounding box center [465, 218] width 930 height 437
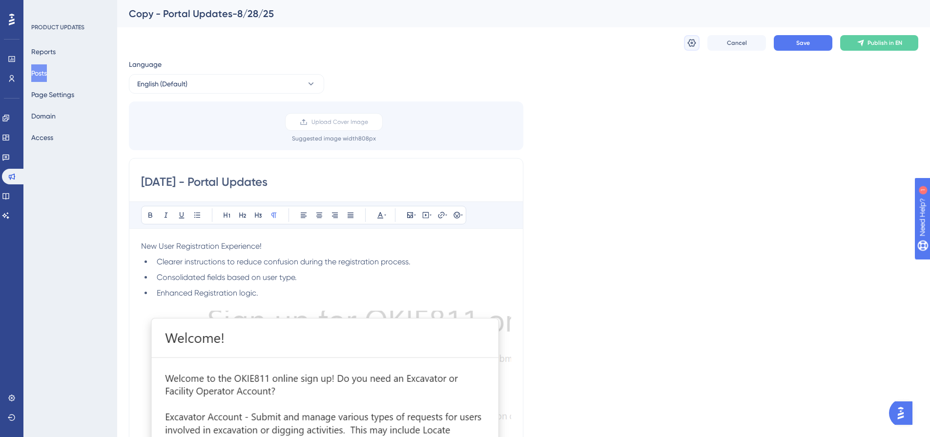
click at [693, 44] on icon at bounding box center [692, 43] width 10 height 10
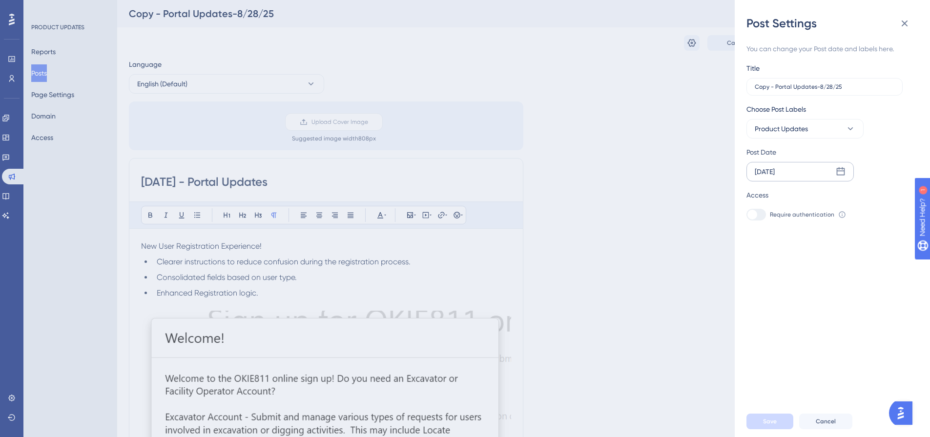
click at [840, 173] on icon at bounding box center [840, 172] width 10 height 10
click at [897, 201] on icon at bounding box center [898, 200] width 7 height 9
click at [807, 251] on button "03" at bounding box center [806, 249] width 17 height 17
drag, startPoint x: 774, startPoint y: 87, endPoint x: 750, endPoint y: 88, distance: 24.9
click at [750, 88] on label "Copy - Portal Updates-8/28/25" at bounding box center [824, 87] width 156 height 18
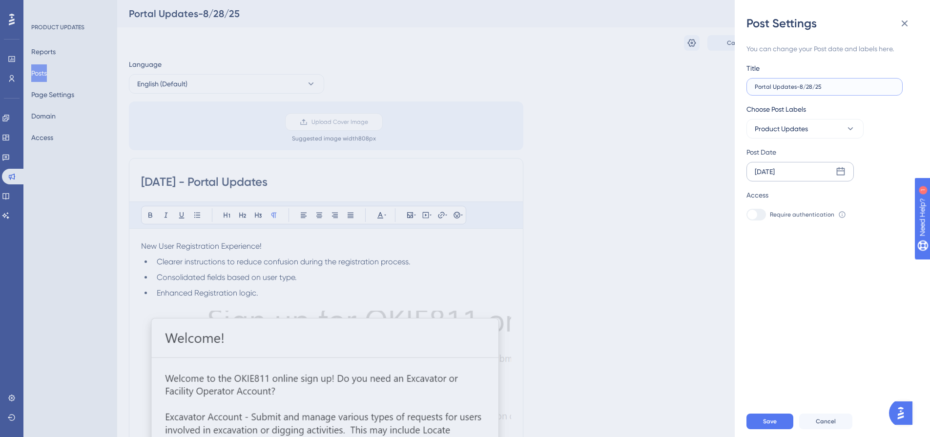
drag, startPoint x: 819, startPoint y: 86, endPoint x: 798, endPoint y: 87, distance: 21.0
click at [798, 87] on input "Portal Updates-8/28/25" at bounding box center [824, 86] width 140 height 7
click at [799, 88] on input "Portal Updates-9/2/2025" at bounding box center [824, 86] width 140 height 7
click at [795, 87] on input "Portal Updates- [DATE]" at bounding box center [824, 86] width 140 height 7
type input "Portal Updates - [DATE]"
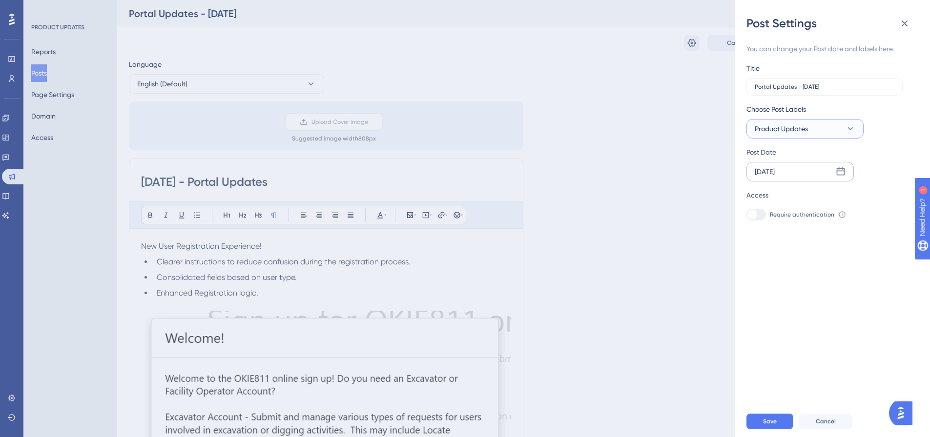
click at [805, 124] on span "Product Updates" at bounding box center [780, 129] width 53 height 12
click at [623, 65] on div "Post Settings You can change your Post date and labels here. Title Portal Updat…" at bounding box center [465, 218] width 930 height 437
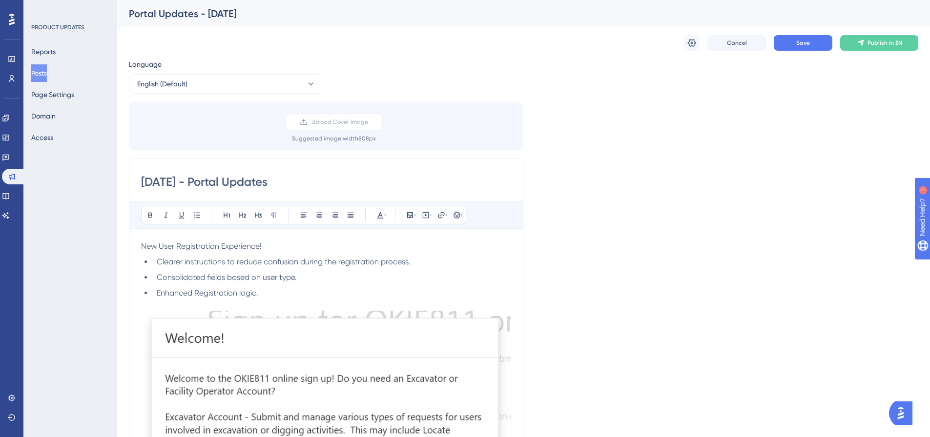
click at [681, 40] on div "Cancel Save Publish in EN" at bounding box center [523, 42] width 789 height 31
click at [685, 41] on button at bounding box center [692, 43] width 16 height 16
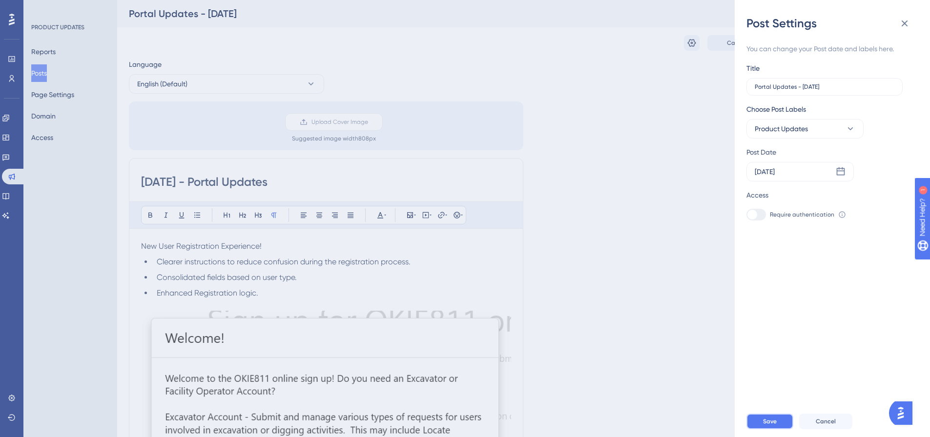
click at [778, 424] on button "Save" at bounding box center [769, 422] width 47 height 16
click at [908, 19] on icon at bounding box center [904, 24] width 12 height 12
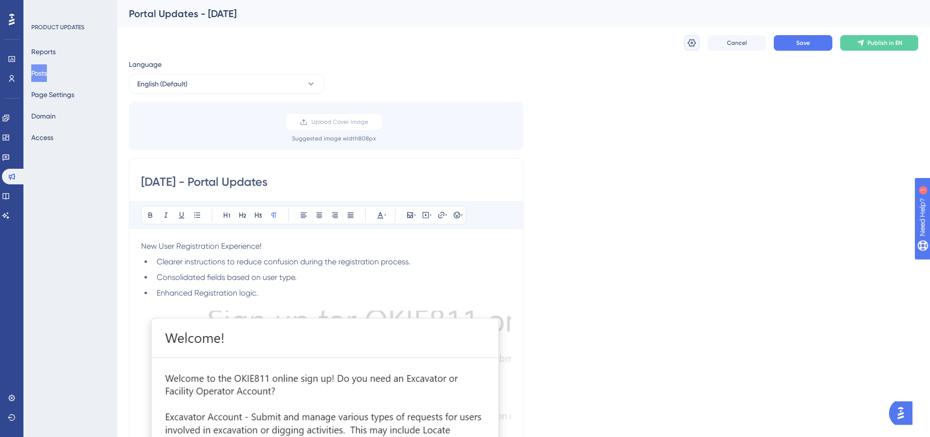
click at [690, 39] on icon at bounding box center [692, 43] width 10 height 10
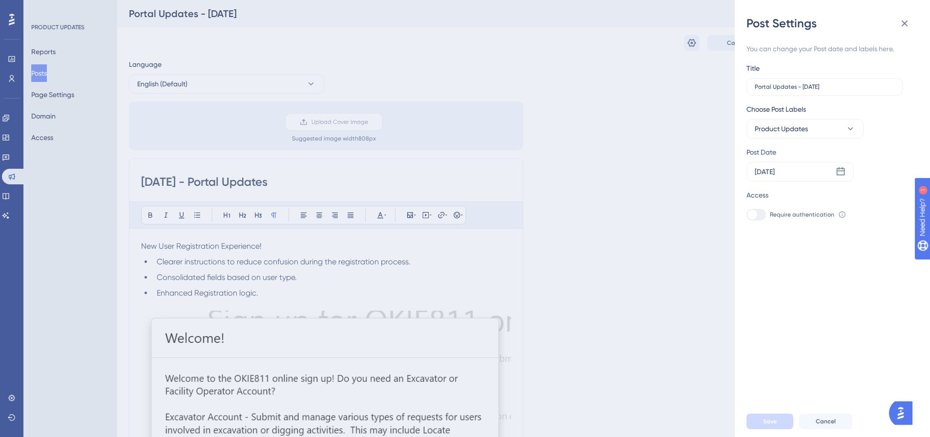
click at [545, 71] on div "Post Settings You can change your Post date and labels here. Title Portal Updat…" at bounding box center [465, 218] width 930 height 437
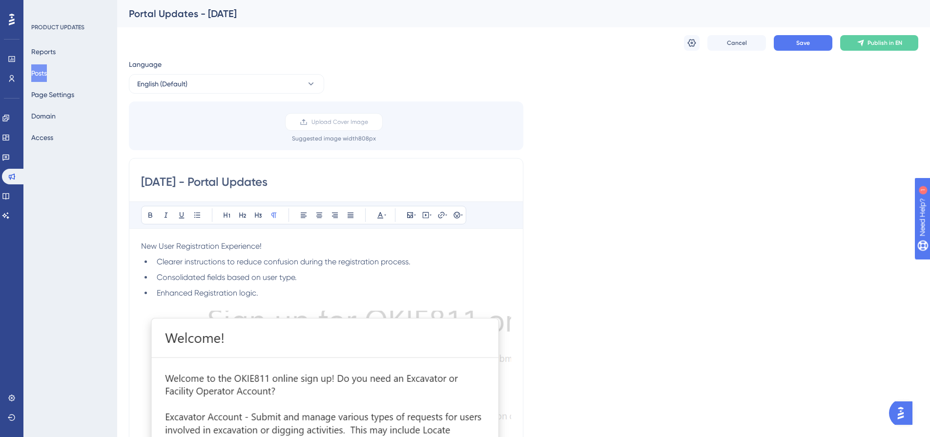
drag, startPoint x: 168, startPoint y: 181, endPoint x: 126, endPoint y: 176, distance: 41.8
type input "[DATE] - Portal Updates"
click at [683, 42] on div "Cancel Save Publish in EN" at bounding box center [523, 42] width 789 height 31
click at [688, 42] on icon at bounding box center [692, 43] width 8 height 8
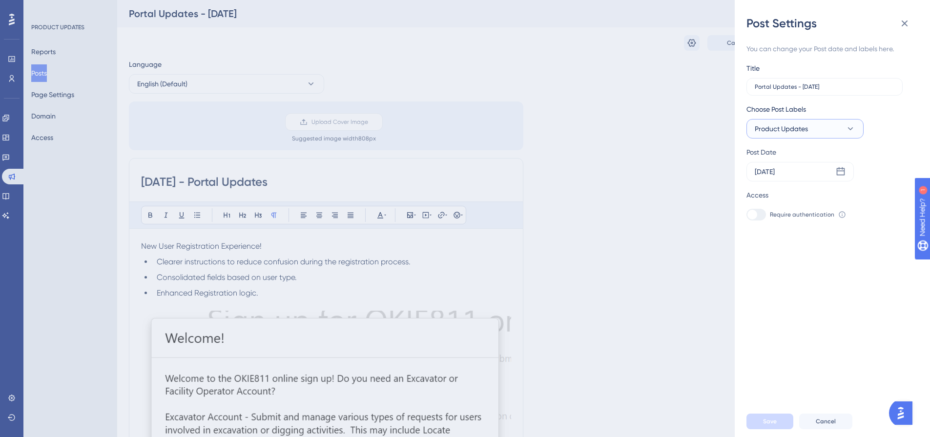
click at [769, 128] on span "Product Updates" at bounding box center [780, 129] width 53 height 12
click at [755, 186] on div at bounding box center [757, 188] width 8 height 8
checkbox input "true"
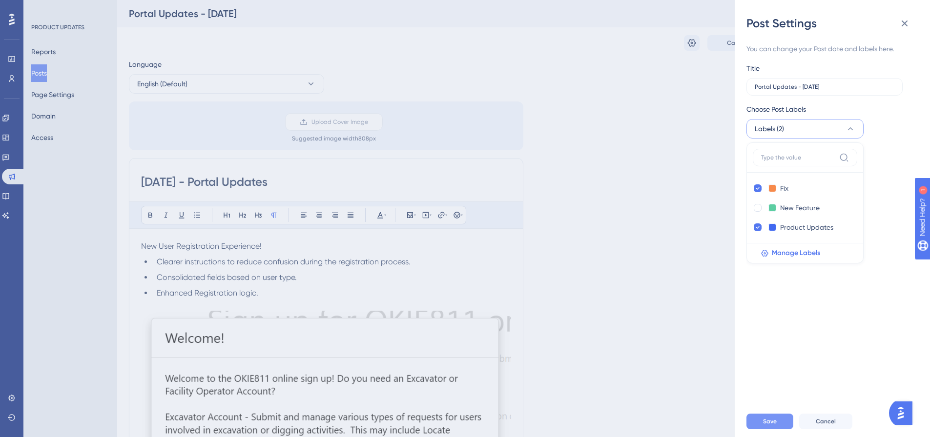
click at [775, 425] on span "Save" at bounding box center [770, 422] width 14 height 8
drag, startPoint x: 679, startPoint y: 309, endPoint x: 680, endPoint y: 315, distance: 5.9
click at [679, 311] on div "Post Settings You can change your Post date and labels here. Title Portal Updat…" at bounding box center [465, 218] width 930 height 437
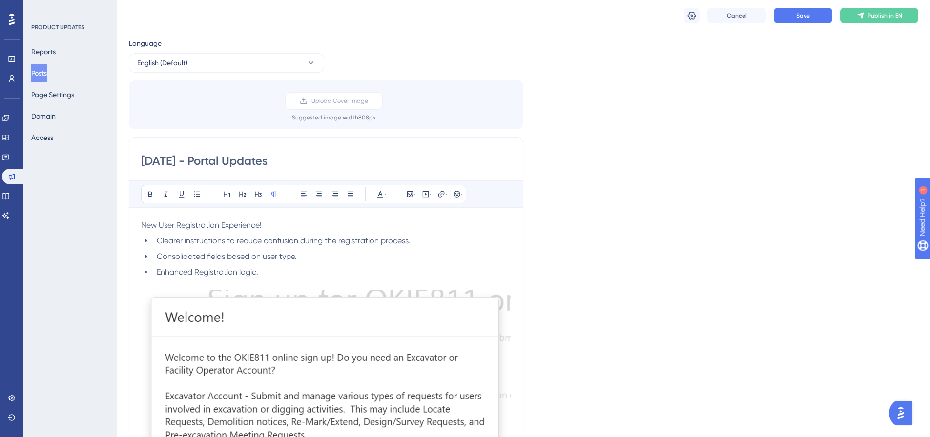
scroll to position [98, 0]
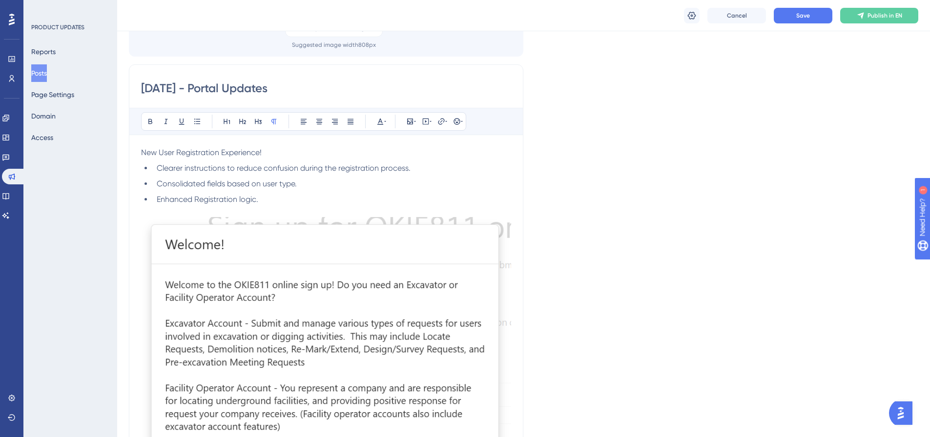
click at [144, 153] on div "[DATE] - Portal Updates Bold Italic Underline Bullet Point Heading 1 Heading 2 …" at bounding box center [326, 296] width 394 height 465
drag, startPoint x: 155, startPoint y: 156, endPoint x: 185, endPoint y: 174, distance: 35.2
click at [155, 156] on span "New User Registration Experience!" at bounding box center [201, 152] width 121 height 9
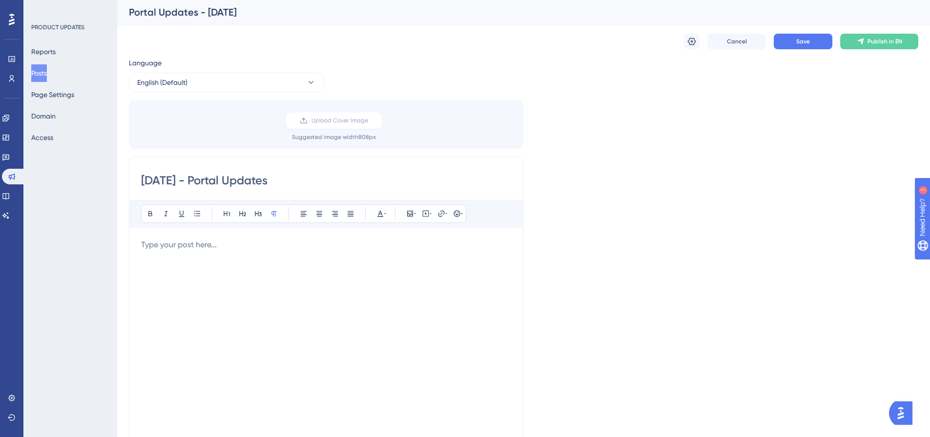
scroll to position [0, 0]
click at [154, 250] on p at bounding box center [326, 247] width 370 height 12
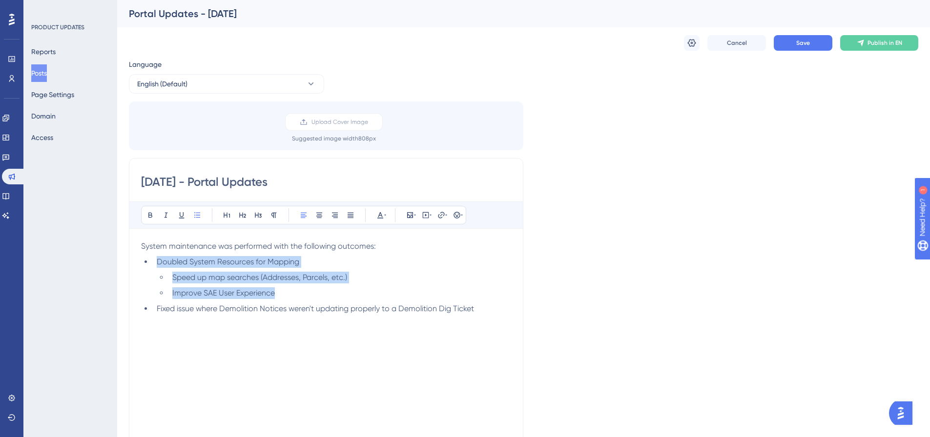
drag, startPoint x: 283, startPoint y: 293, endPoint x: 154, endPoint y: 263, distance: 132.2
click at [154, 263] on ul "Doubled System Resources for Mapping Speed up map searches (Addresses, Parcels,…" at bounding box center [326, 285] width 370 height 59
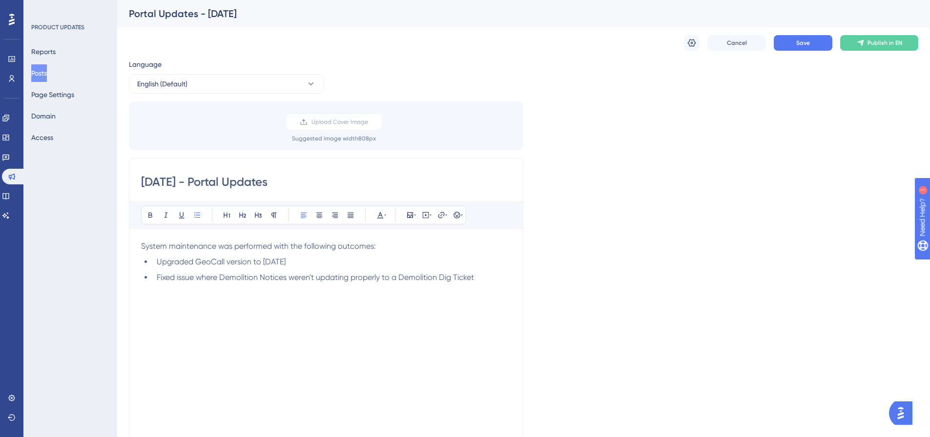
drag, startPoint x: 303, startPoint y: 258, endPoint x: 297, endPoint y: 271, distance: 14.2
click at [303, 258] on li "Upgraded GeoCall version to [DATE]" at bounding box center [332, 262] width 358 height 12
click at [239, 270] on ul "Upgraded GeoCall version to [DATE] Fixed issue with Fixed issue where Demolitio…" at bounding box center [326, 277] width 370 height 43
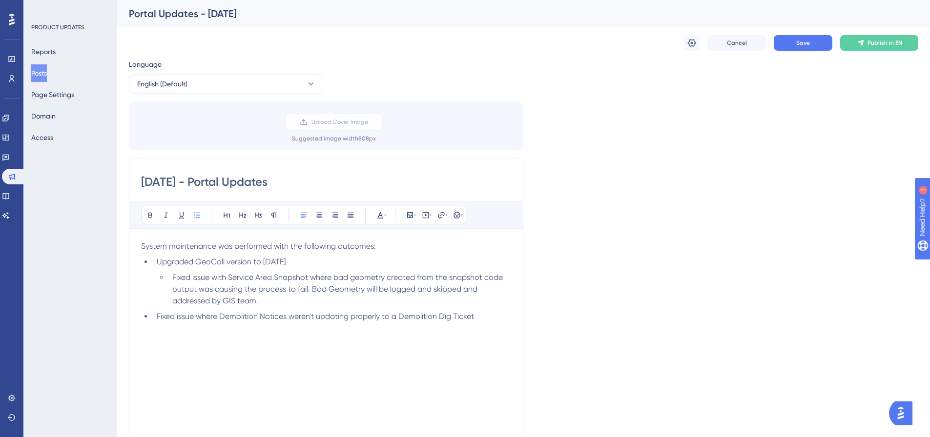
click at [476, 292] on span "Fixed issue with Service Area Snapshot where bad geometry created from the snap…" at bounding box center [338, 289] width 332 height 33
click at [475, 292] on span "Fixed issue with Service Area Snapshot where bad geometry created from the snap…" at bounding box center [338, 289] width 332 height 33
click at [396, 300] on li "Fixed issue with Service Area Snapshot where bad geometry created from the snap…" at bounding box center [339, 289] width 343 height 35
drag, startPoint x: 401, startPoint y: 314, endPoint x: 405, endPoint y: 320, distance: 7.3
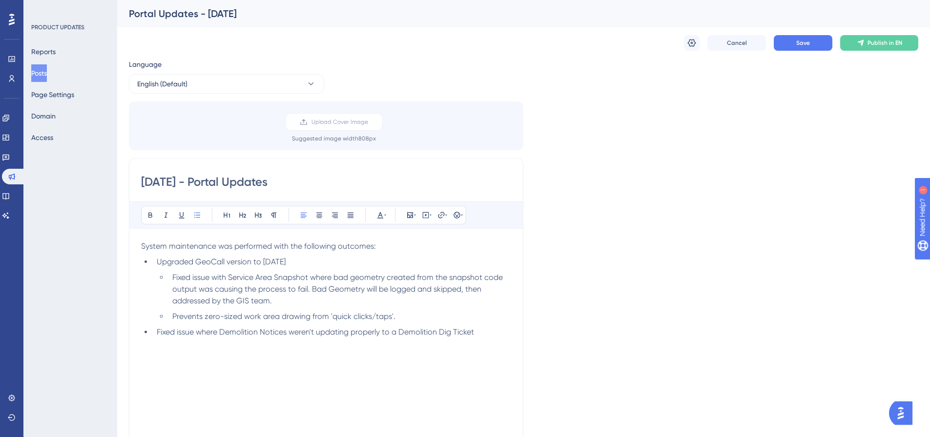
click at [401, 315] on li "Prevents zero-sized work area drawing from 'quick clicks/taps'." at bounding box center [339, 317] width 343 height 12
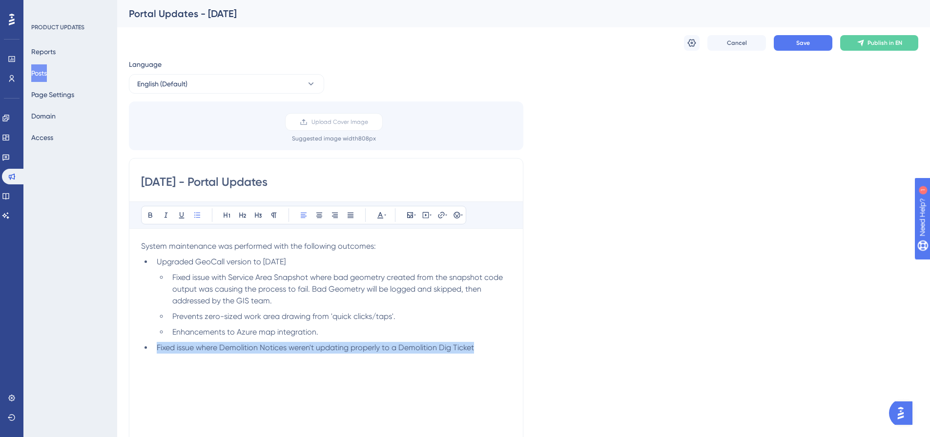
drag, startPoint x: 479, startPoint y: 345, endPoint x: 121, endPoint y: 369, distance: 358.4
click at [121, 369] on div "Performance Users Engagement Widgets Feedback Product Updates Knowledge Base AI…" at bounding box center [523, 441] width 812 height 882
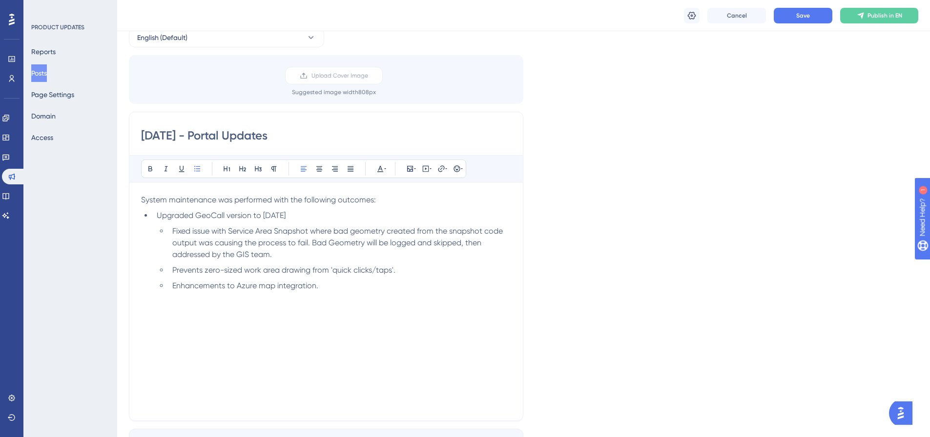
scroll to position [98, 0]
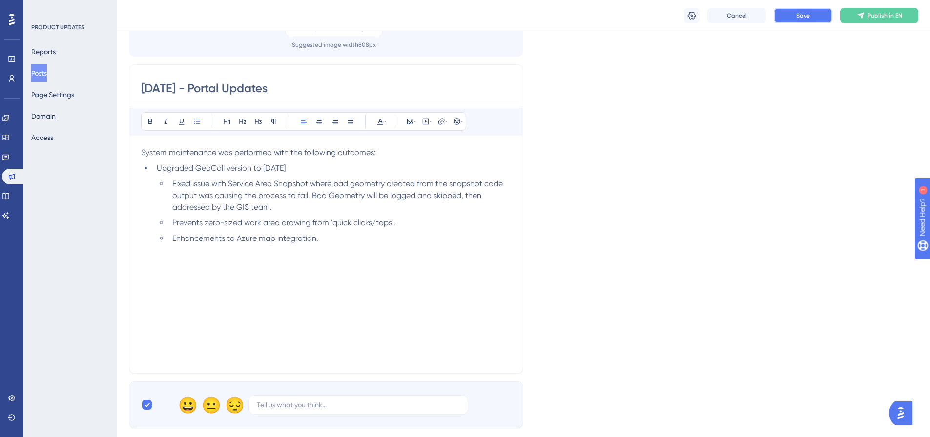
click at [812, 20] on button "Save" at bounding box center [802, 16] width 59 height 16
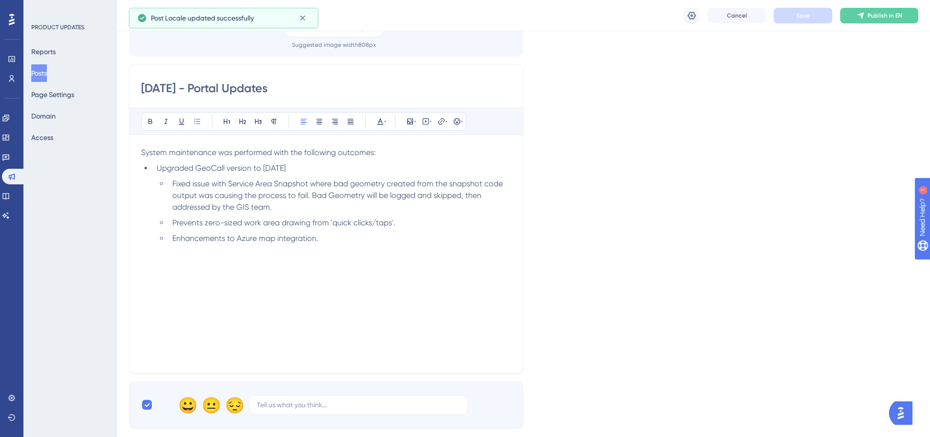
scroll to position [0, 0]
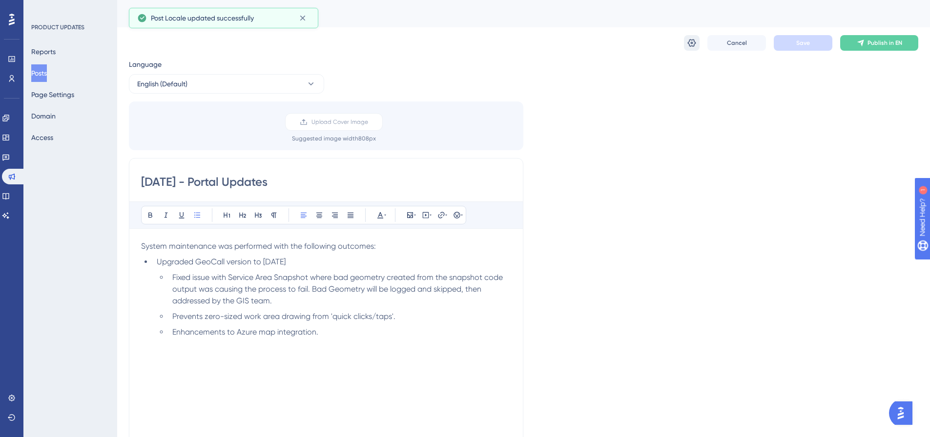
click at [690, 44] on icon at bounding box center [692, 43] width 10 height 10
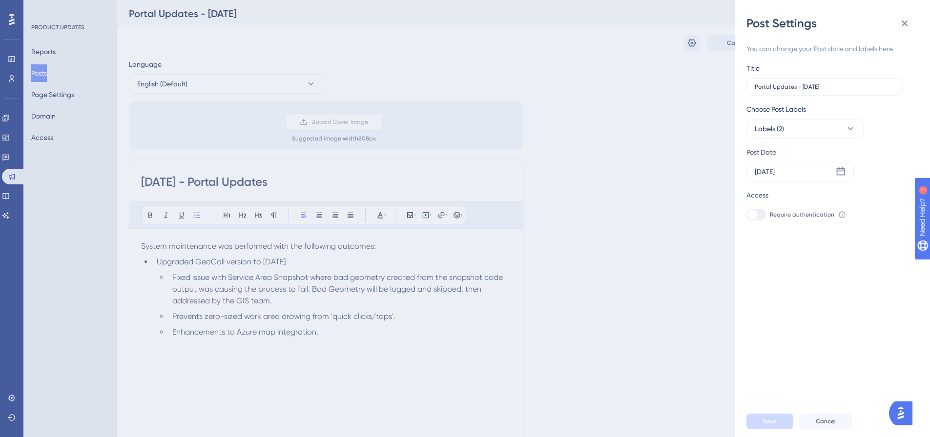
click at [579, 90] on div "Post Settings You can change your Post date and labels here. Title Portal Updat…" at bounding box center [465, 218] width 930 height 437
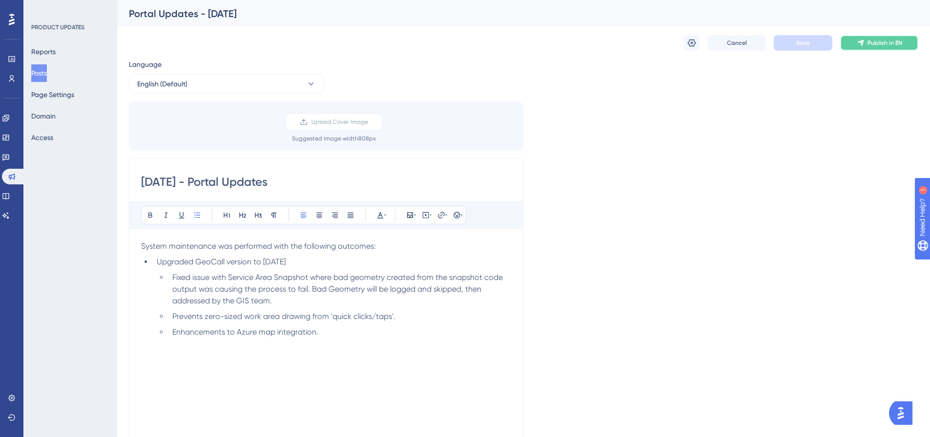
click at [874, 46] on span "Publish in EN" at bounding box center [884, 43] width 35 height 8
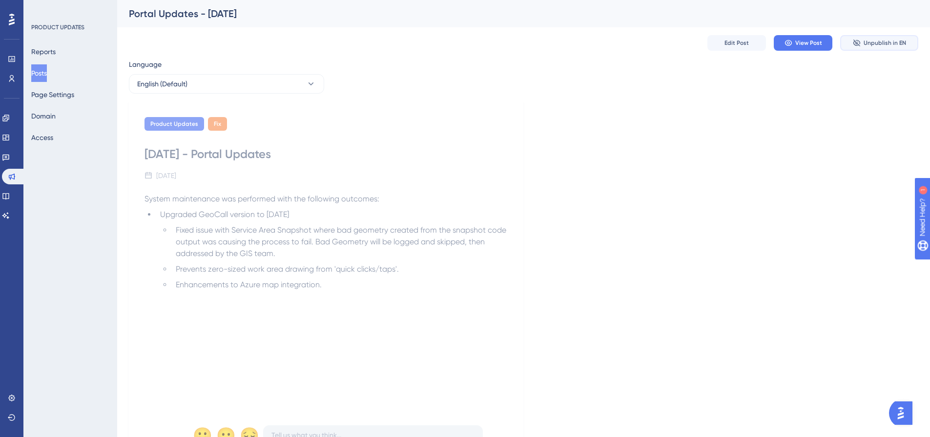
click at [862, 42] on button "Unpublish in EN" at bounding box center [879, 43] width 78 height 16
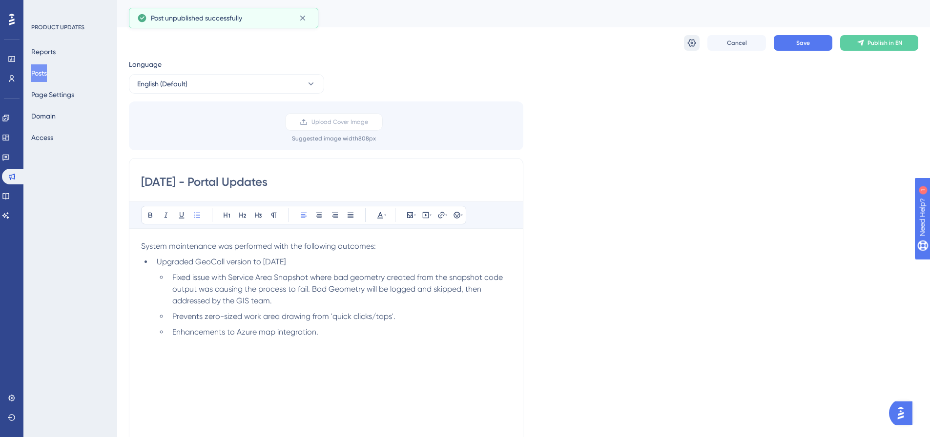
click at [687, 50] on button at bounding box center [692, 43] width 16 height 16
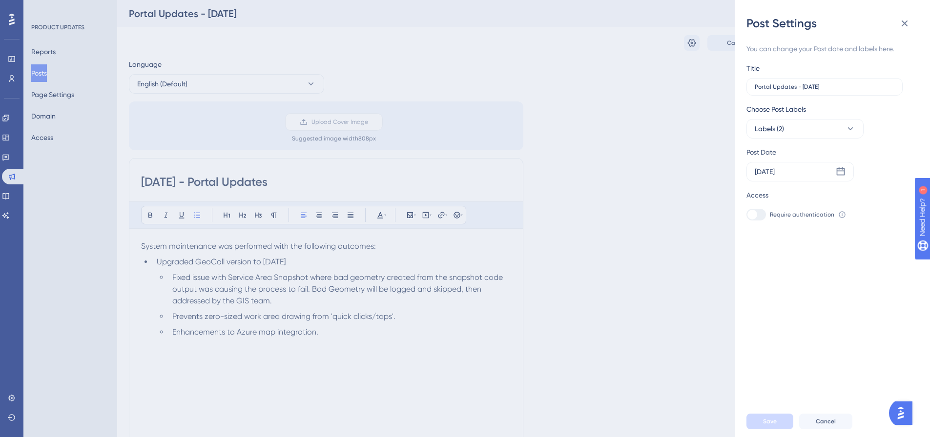
click at [522, 52] on div "Post Settings You can change your Post date and labels here. Title Portal Updat…" at bounding box center [465, 218] width 930 height 437
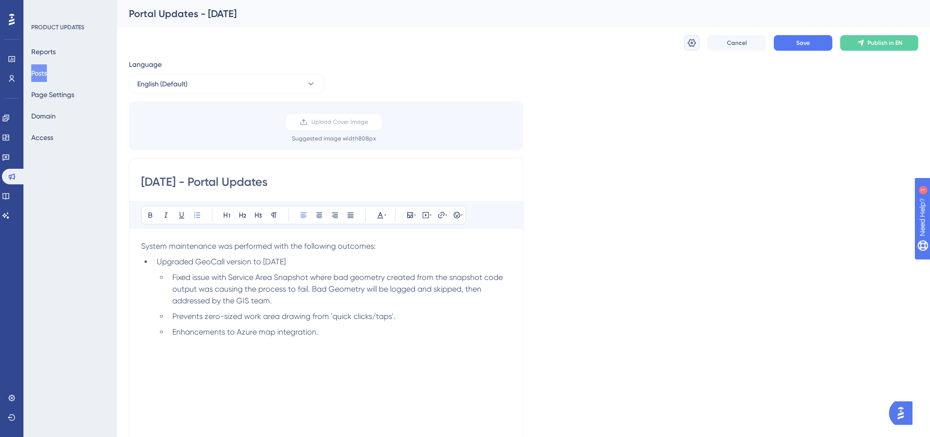
click at [689, 44] on icon at bounding box center [692, 43] width 8 height 8
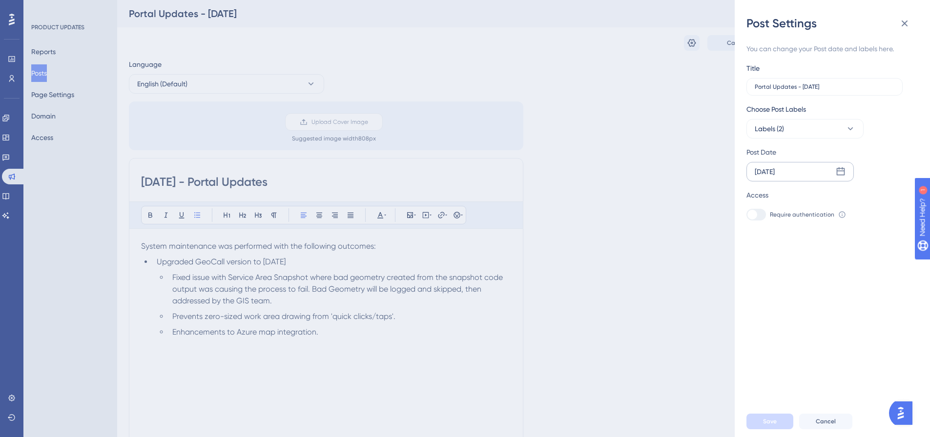
click at [838, 175] on icon at bounding box center [840, 171] width 8 height 8
click at [786, 248] on button "02" at bounding box center [785, 249] width 17 height 17
click at [767, 425] on span "Save" at bounding box center [770, 422] width 14 height 8
click at [909, 24] on icon at bounding box center [904, 24] width 12 height 12
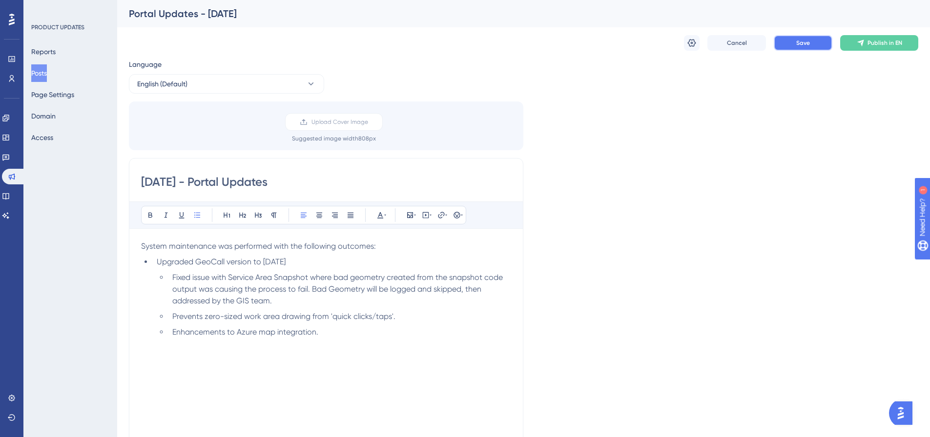
click at [793, 37] on button "Save" at bounding box center [802, 43] width 59 height 16
click at [47, 71] on button "Posts" at bounding box center [39, 73] width 16 height 18
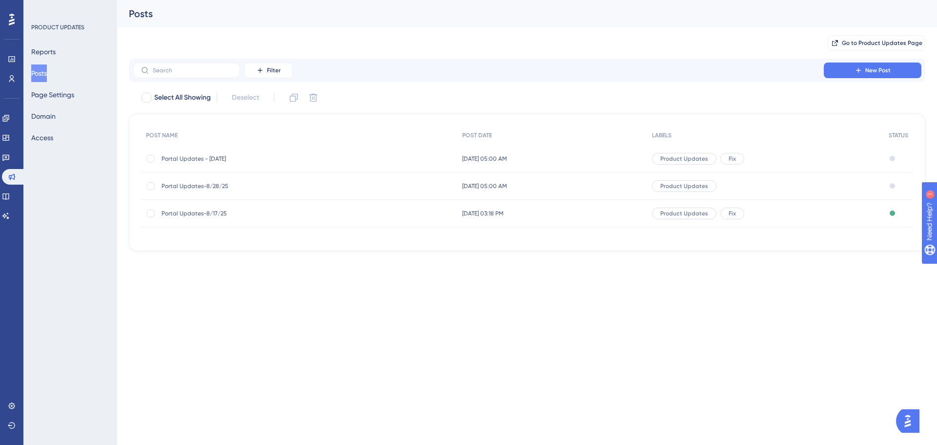
click at [208, 186] on span "Portal Updates-8/28/25" at bounding box center [240, 186] width 156 height 8
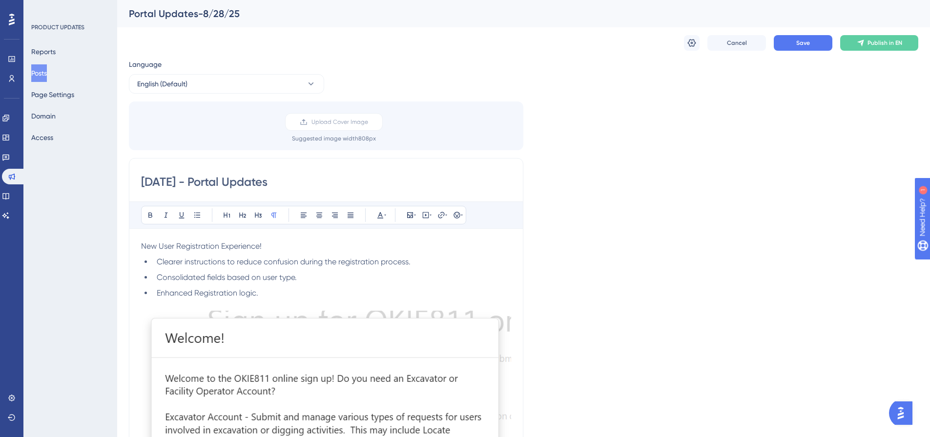
drag, startPoint x: 158, startPoint y: 180, endPoint x: 139, endPoint y: 179, distance: 18.6
click at [139, 179] on div "[DATE] - Portal Updates Bold Italic Underline Bullet Point Heading 1 Heading 2 …" at bounding box center [326, 390] width 394 height 465
type input "[DATE] - Portal Updates"
click at [690, 39] on icon at bounding box center [692, 43] width 10 height 10
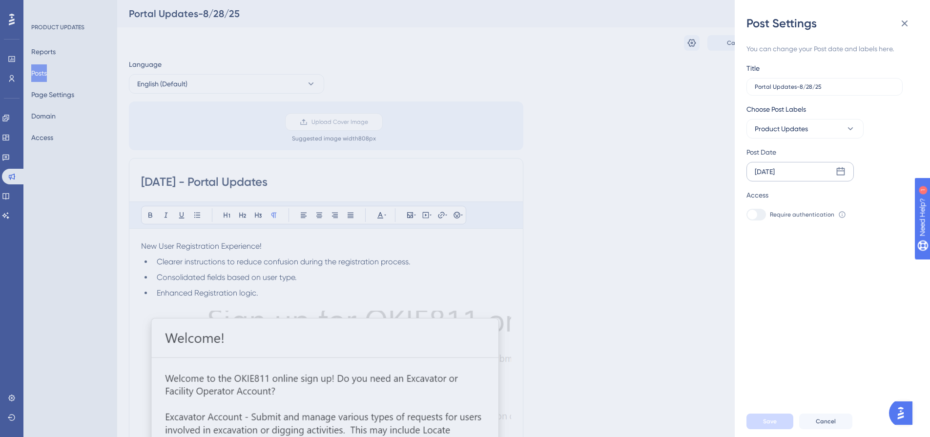
click at [844, 175] on icon at bounding box center [840, 171] width 8 height 8
click at [898, 201] on icon at bounding box center [899, 199] width 2 height 3
click at [809, 248] on button "03" at bounding box center [806, 249] width 17 height 17
click at [774, 425] on span "Save" at bounding box center [770, 422] width 14 height 8
click at [904, 24] on icon at bounding box center [904, 24] width 12 height 12
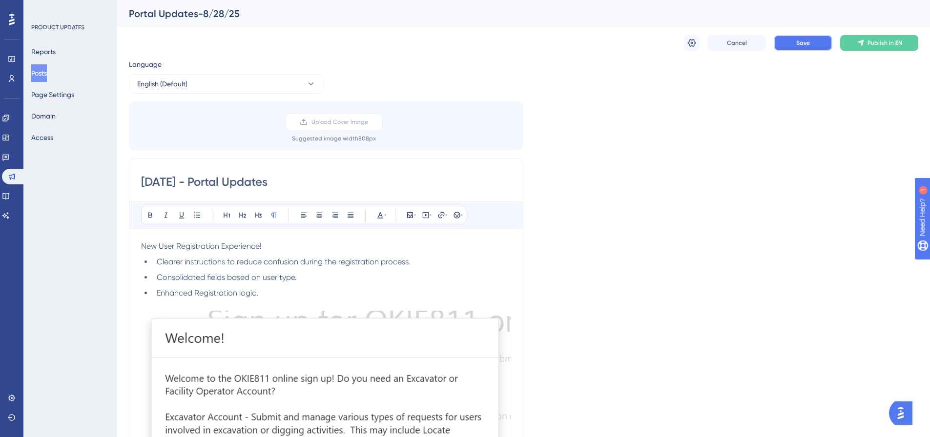
click at [798, 46] on span "Save" at bounding box center [803, 43] width 14 height 8
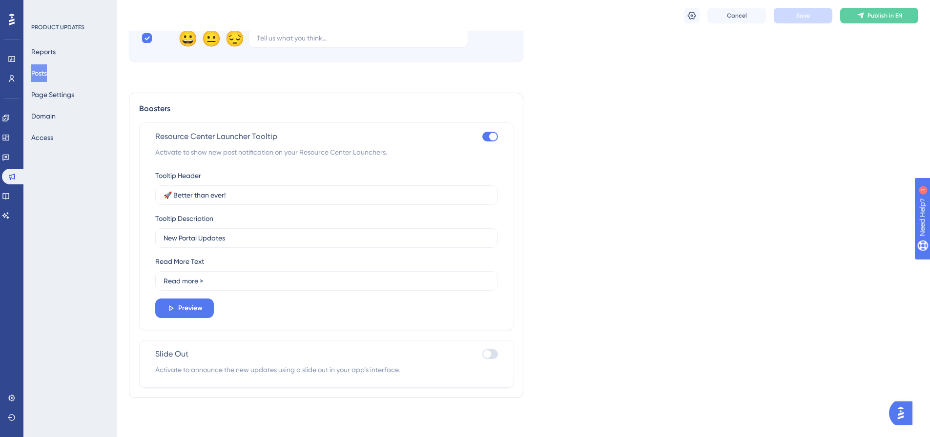
scroll to position [230, 0]
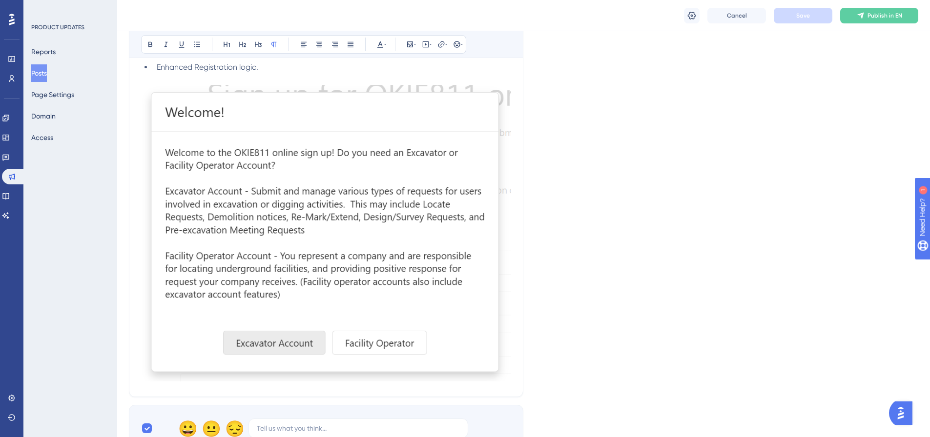
click at [40, 67] on button "Posts" at bounding box center [39, 73] width 16 height 18
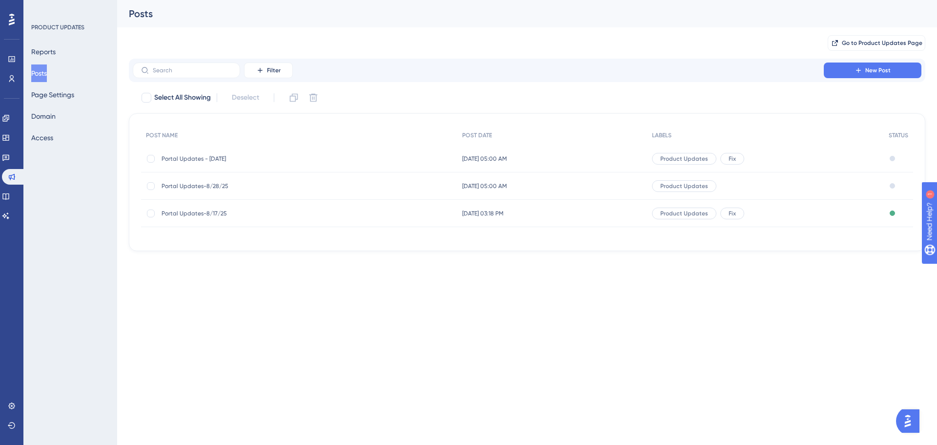
click at [198, 161] on span "Portal Updates - [DATE]" at bounding box center [240, 159] width 156 height 8
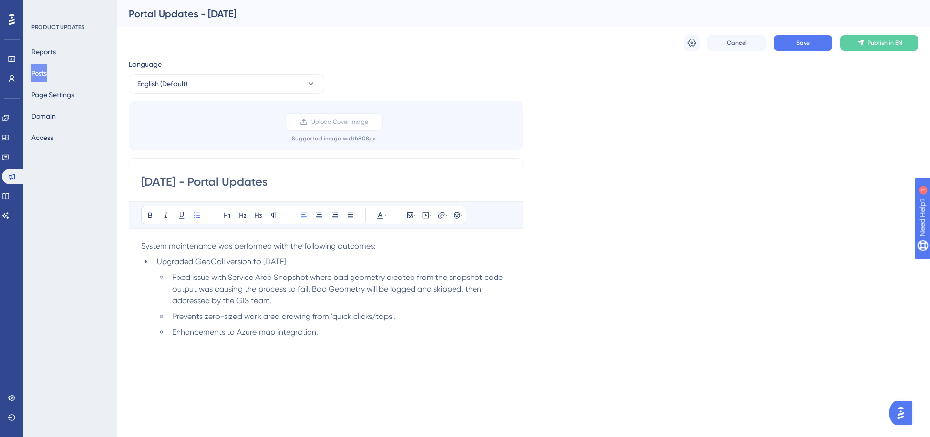
click at [329, 337] on li "Enhancements to Azure map integration." at bounding box center [339, 332] width 343 height 12
click at [407, 317] on li "Prevents zero-sized work area drawing from 'quick clicks/taps'." at bounding box center [339, 317] width 343 height 12
click at [344, 352] on li "Enhancements to Azure map integration." at bounding box center [339, 348] width 343 height 12
click at [817, 45] on button "Save" at bounding box center [802, 43] width 59 height 16
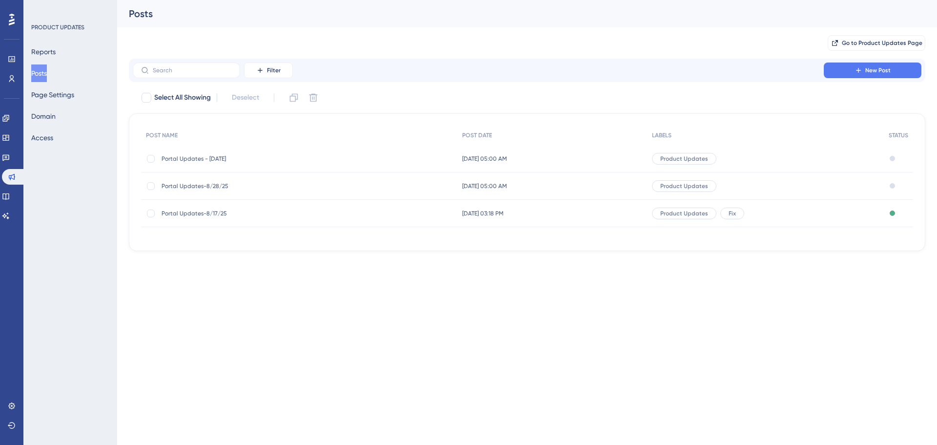
click at [182, 212] on span "Portal Updates-8/17/25" at bounding box center [240, 213] width 156 height 8
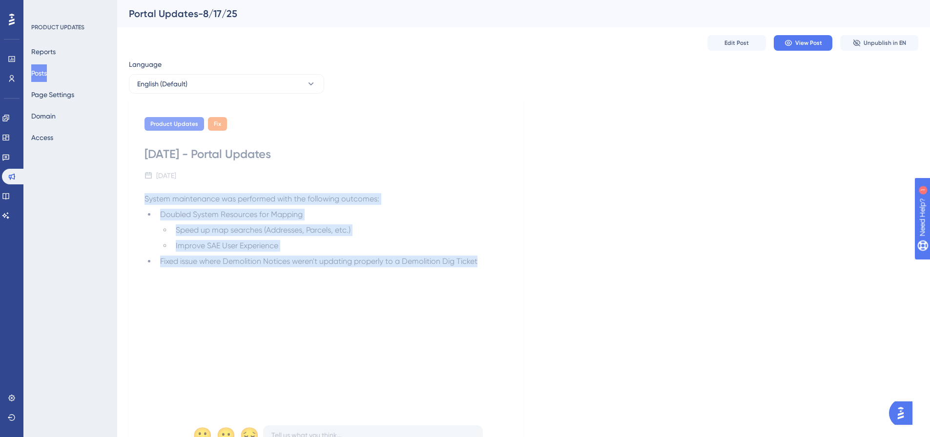
drag, startPoint x: 167, startPoint y: 202, endPoint x: 481, endPoint y: 266, distance: 320.3
click at [480, 261] on div "Product Updates Fix [DATE] - Portal Updates [DATE] System maintenance was perfo…" at bounding box center [326, 282] width 394 height 363
copy div "System maintenance was performed with the following outcomes: Doubled System Re…"
